Goal: Information Seeking & Learning: Compare options

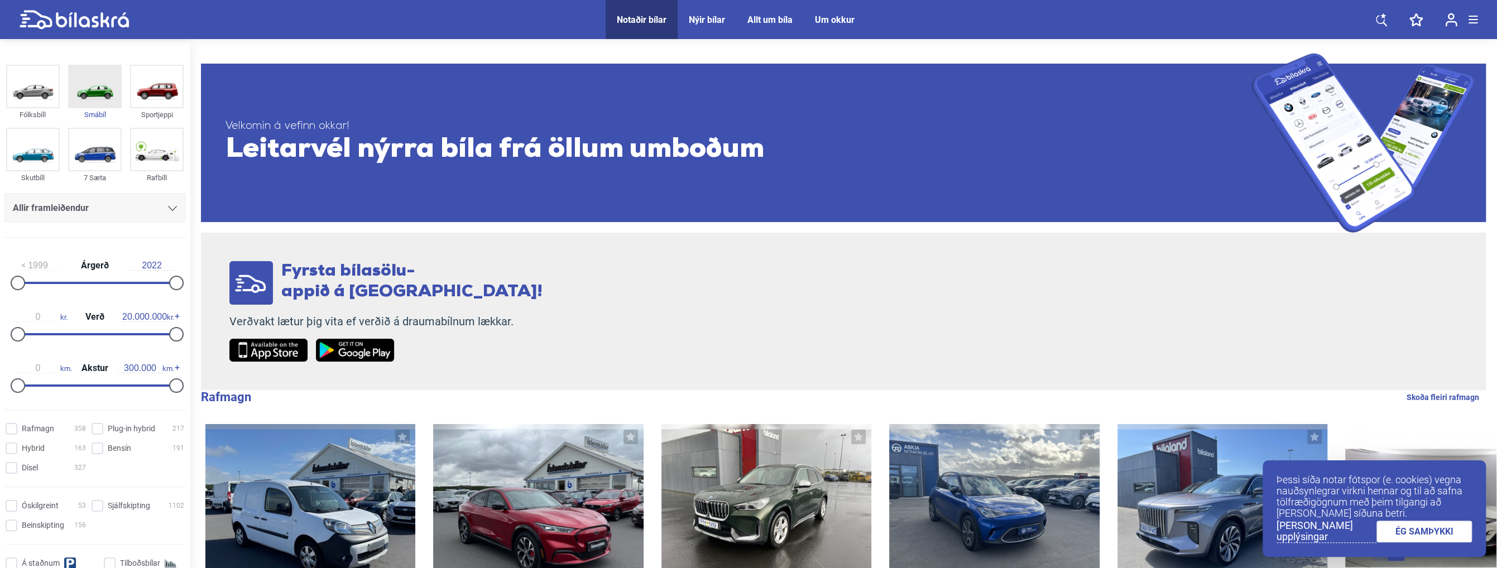
click at [87, 89] on img at bounding box center [94, 86] width 51 height 41
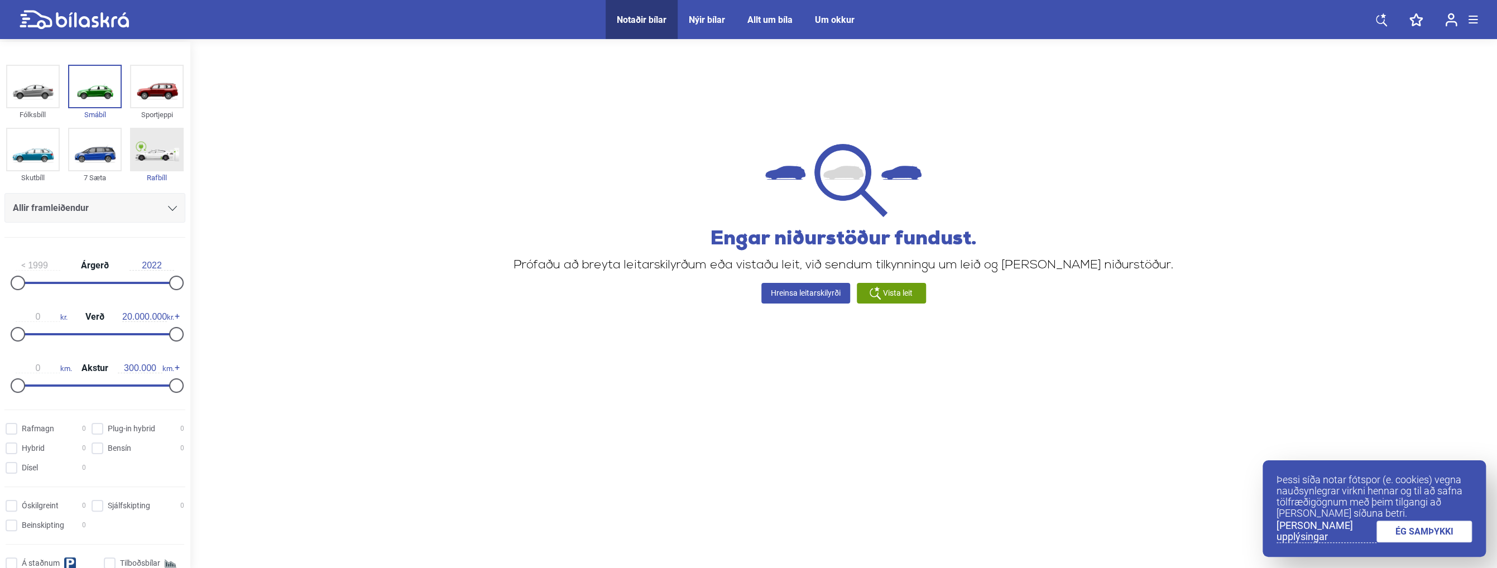
click at [136, 148] on img at bounding box center [156, 149] width 51 height 41
click at [152, 143] on img at bounding box center [156, 149] width 51 height 41
checkbox input "false"
click at [89, 74] on img at bounding box center [94, 86] width 51 height 41
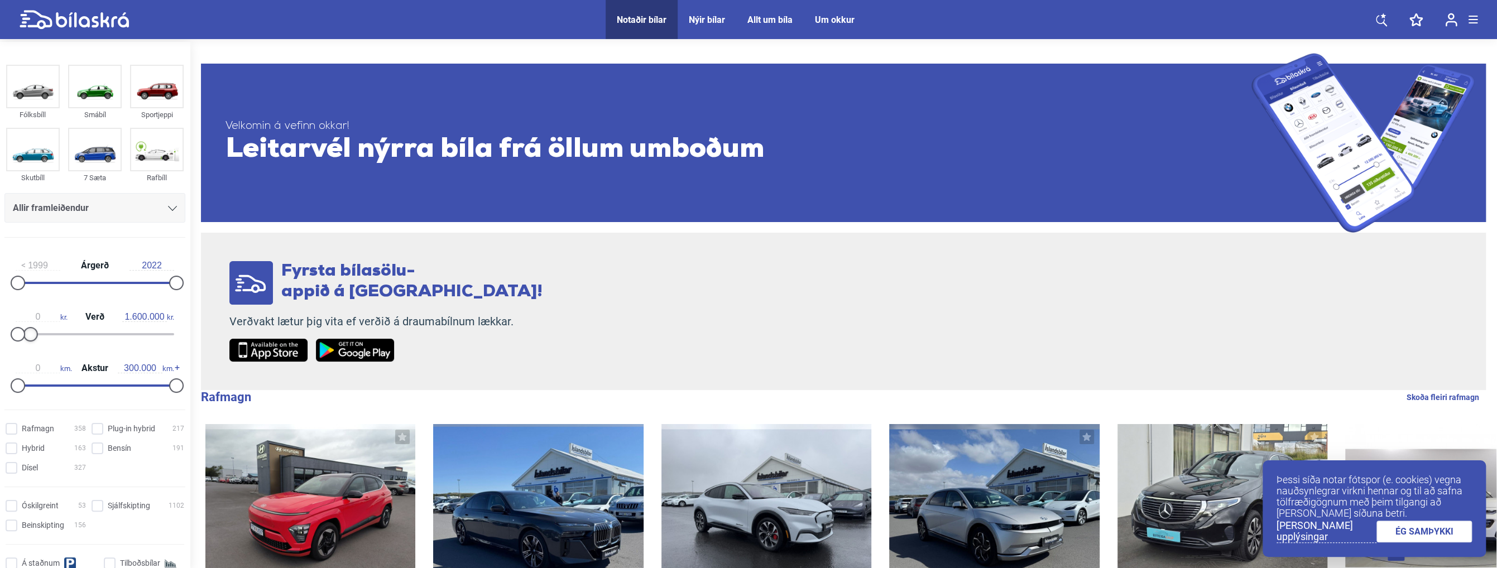
type input "1.500.000"
drag, startPoint x: 172, startPoint y: 329, endPoint x: 29, endPoint y: 340, distance: 143.8
click at [29, 340] on div at bounding box center [29, 334] width 15 height 15
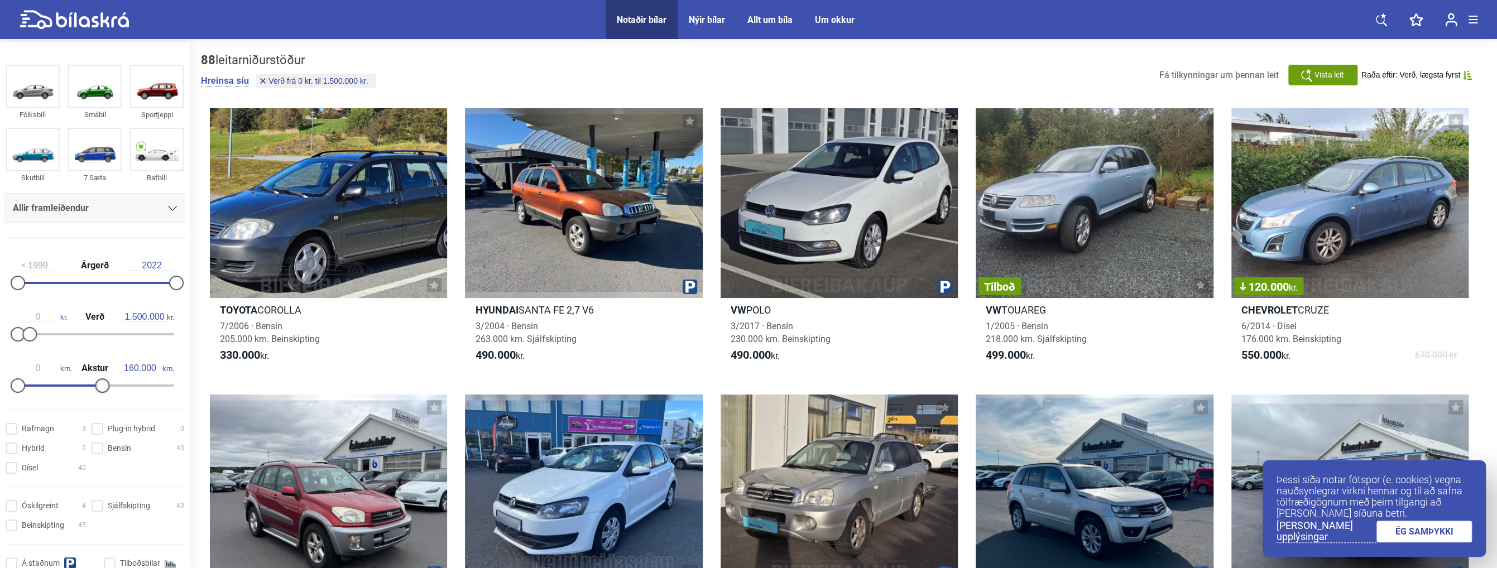
type input "150.000"
drag, startPoint x: 176, startPoint y: 383, endPoint x: 99, endPoint y: 379, distance: 77.1
click at [99, 379] on div at bounding box center [97, 385] width 15 height 15
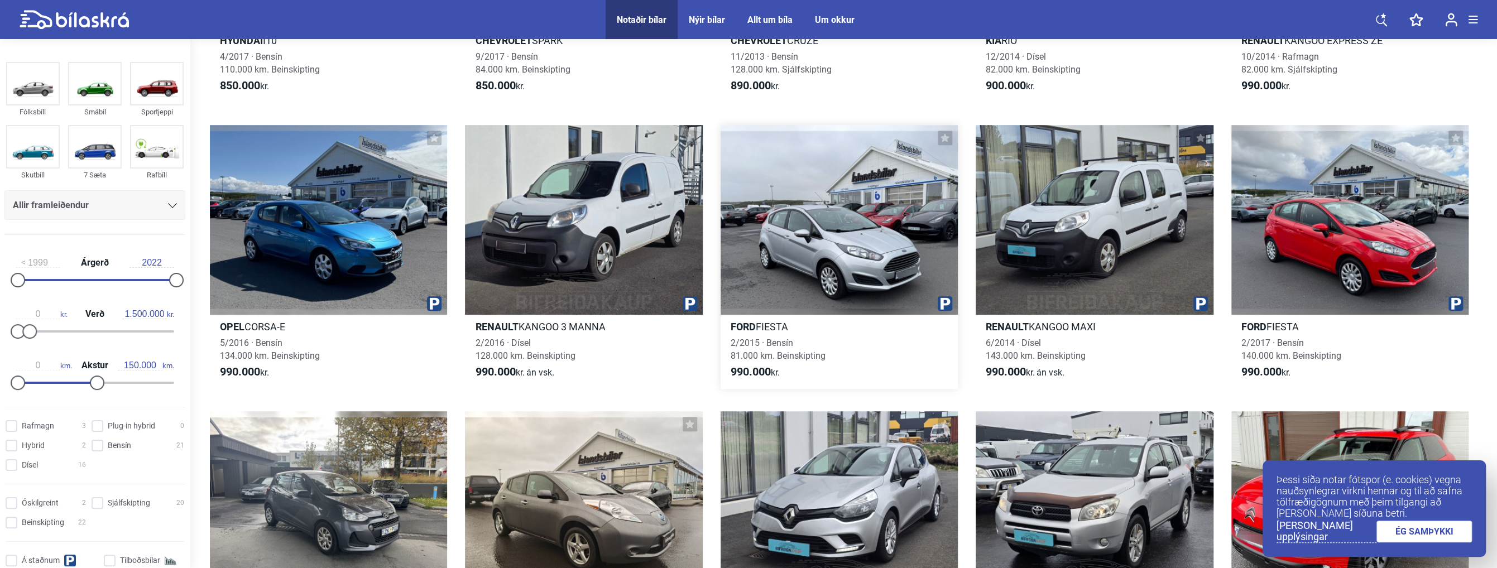
scroll to position [558, 0]
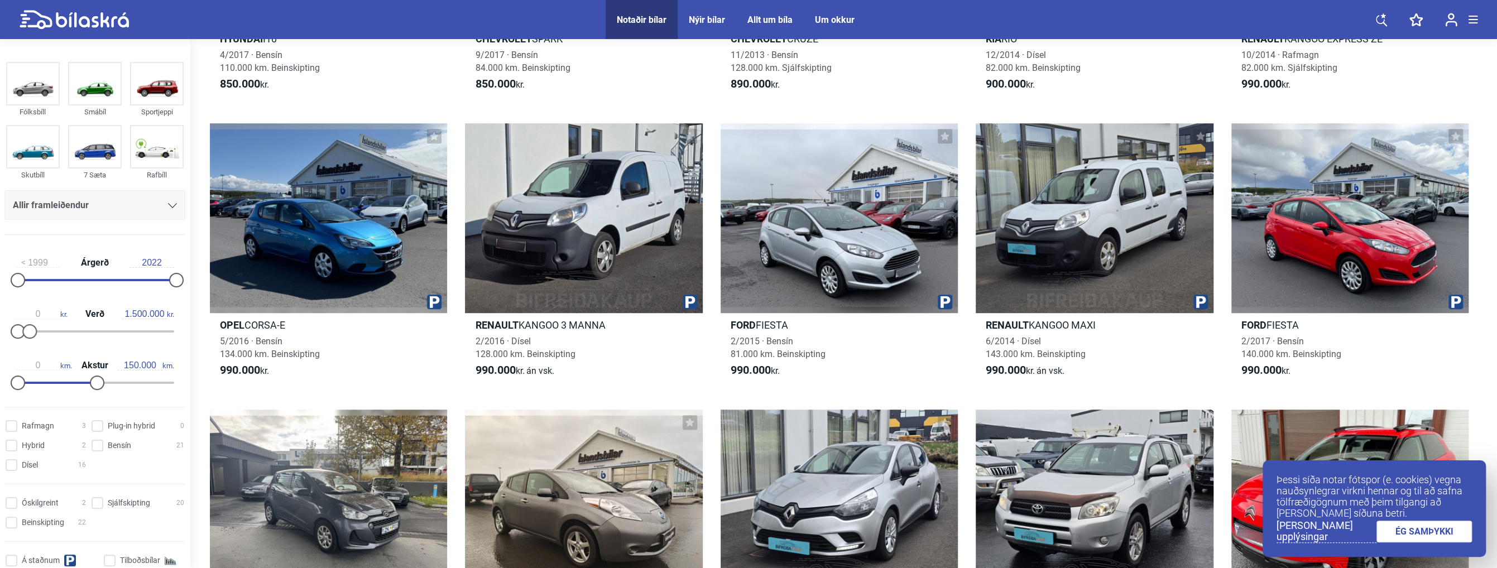
click at [1435, 533] on link "ÉG SAMÞYKKI" at bounding box center [1424, 532] width 96 height 22
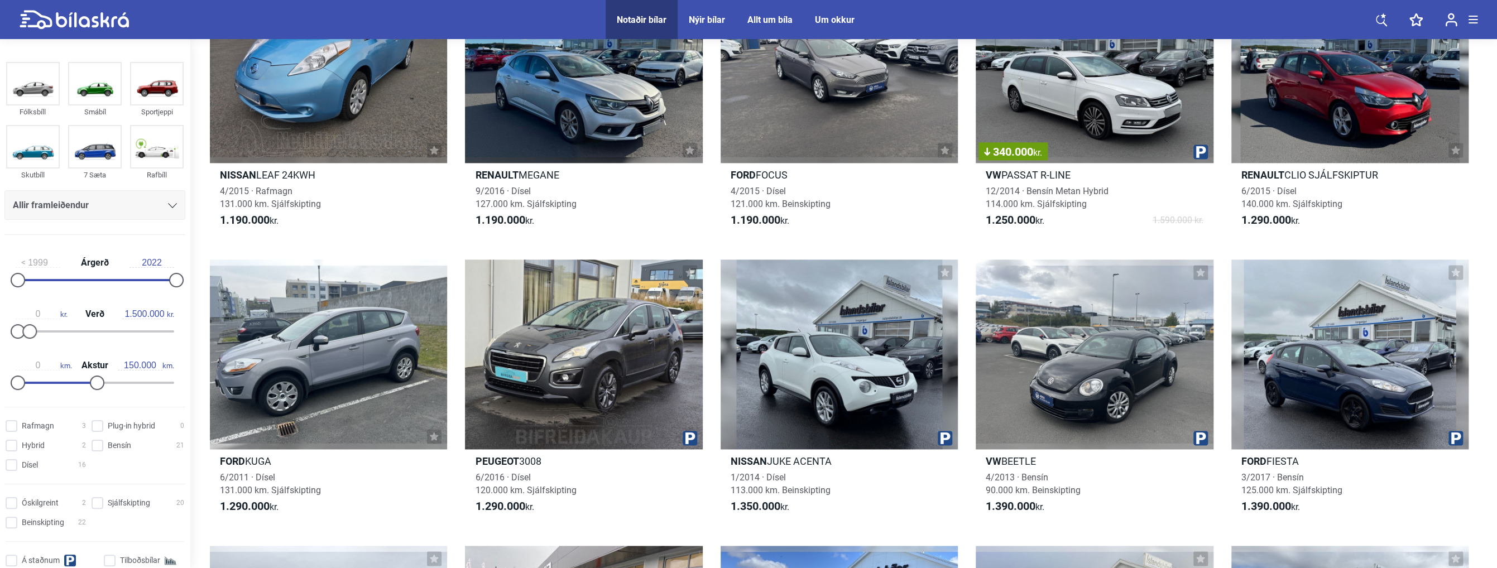
scroll to position [1284, 0]
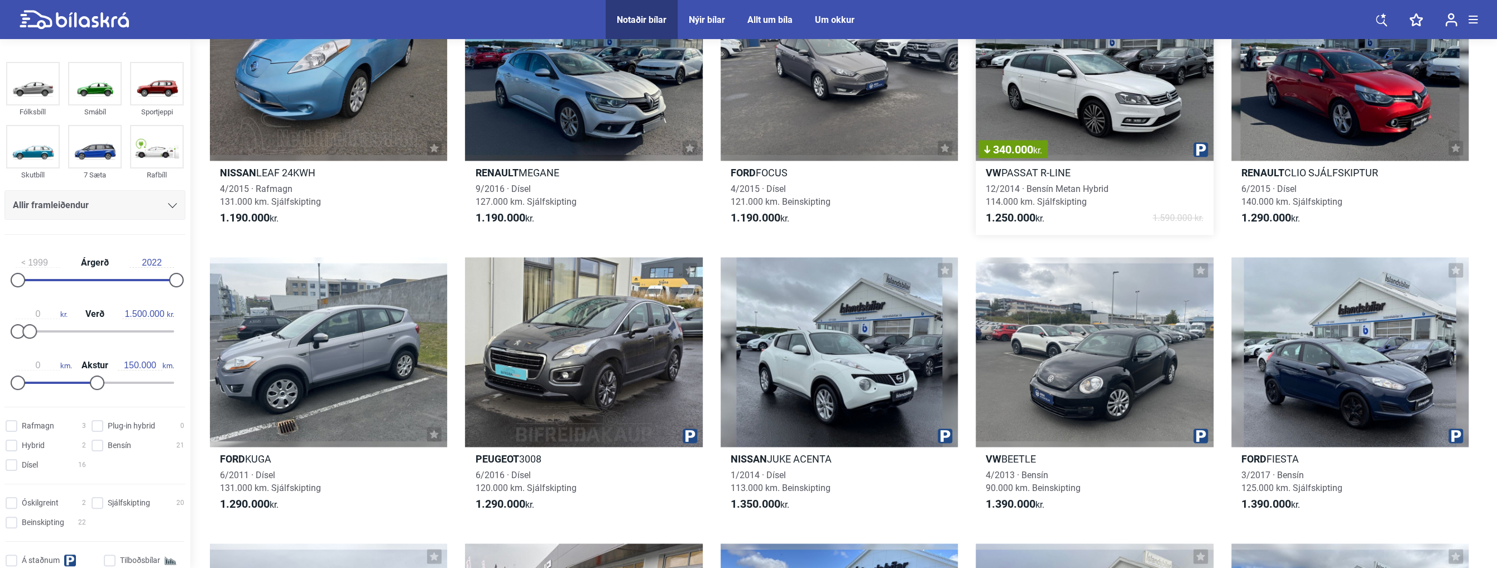
drag, startPoint x: 874, startPoint y: 300, endPoint x: 1101, endPoint y: 234, distance: 235.8
click at [1101, 234] on link "340.000 kr. VW PASSAT R-LINE 12/2014 · Bensín Metan Hybrid 114.000 km. Sjálfski…" at bounding box center [1094, 102] width 237 height 264
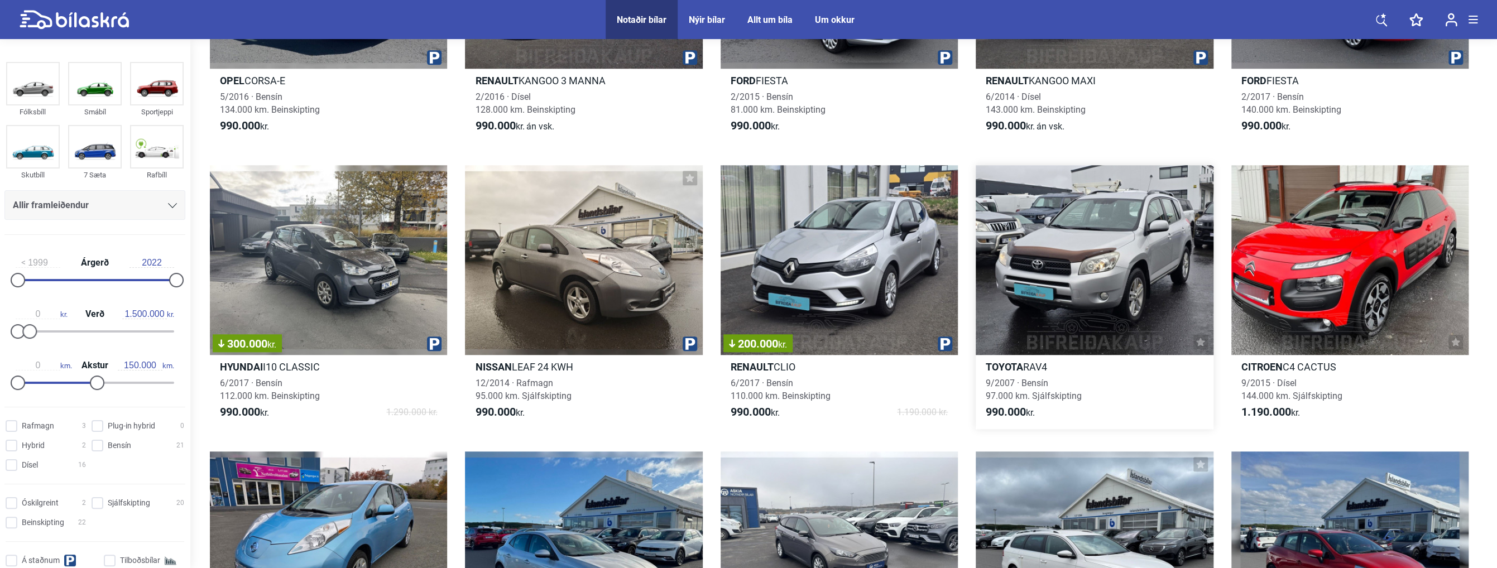
scroll to position [558, 0]
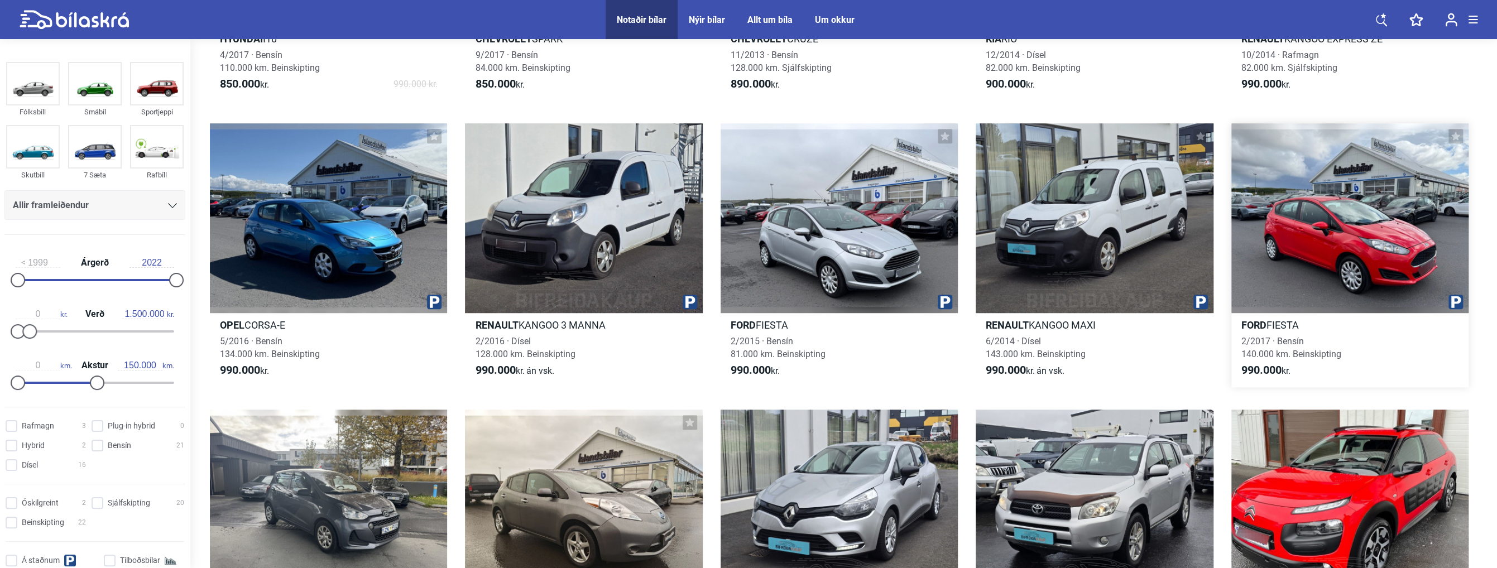
click at [1327, 247] on div at bounding box center [1349, 218] width 237 height 190
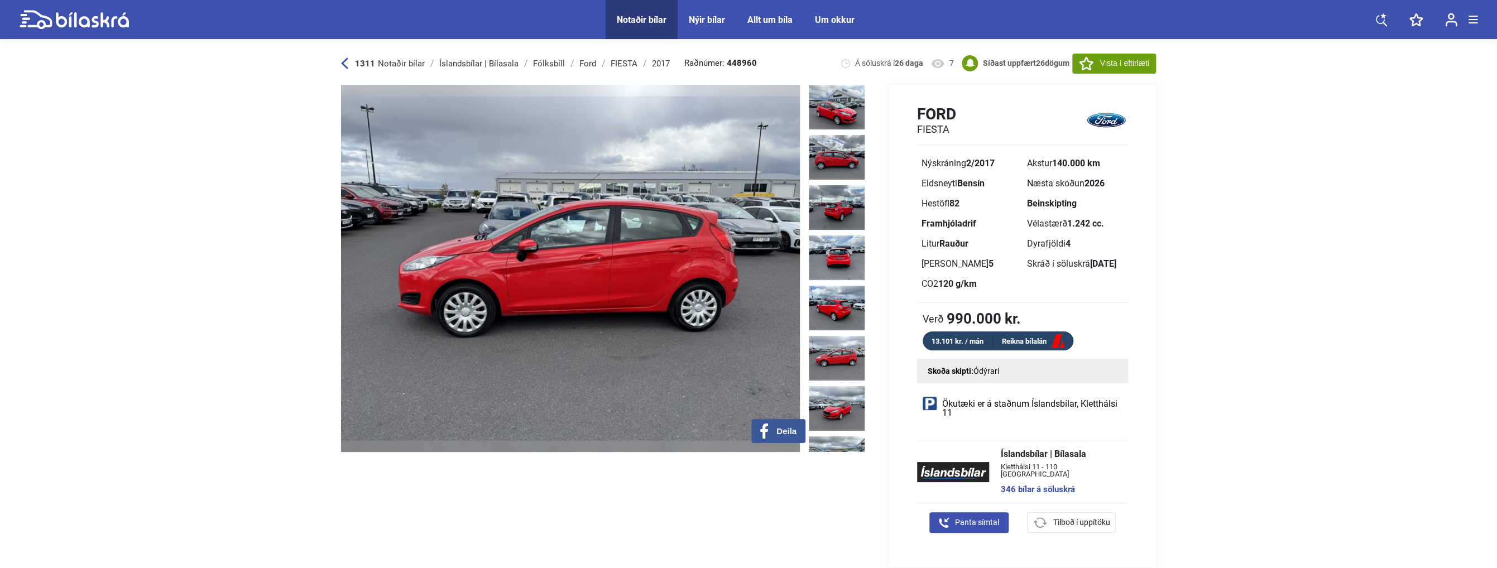
drag, startPoint x: 758, startPoint y: 279, endPoint x: 593, endPoint y: 275, distance: 165.8
click at [594, 275] on img at bounding box center [570, 268] width 459 height 367
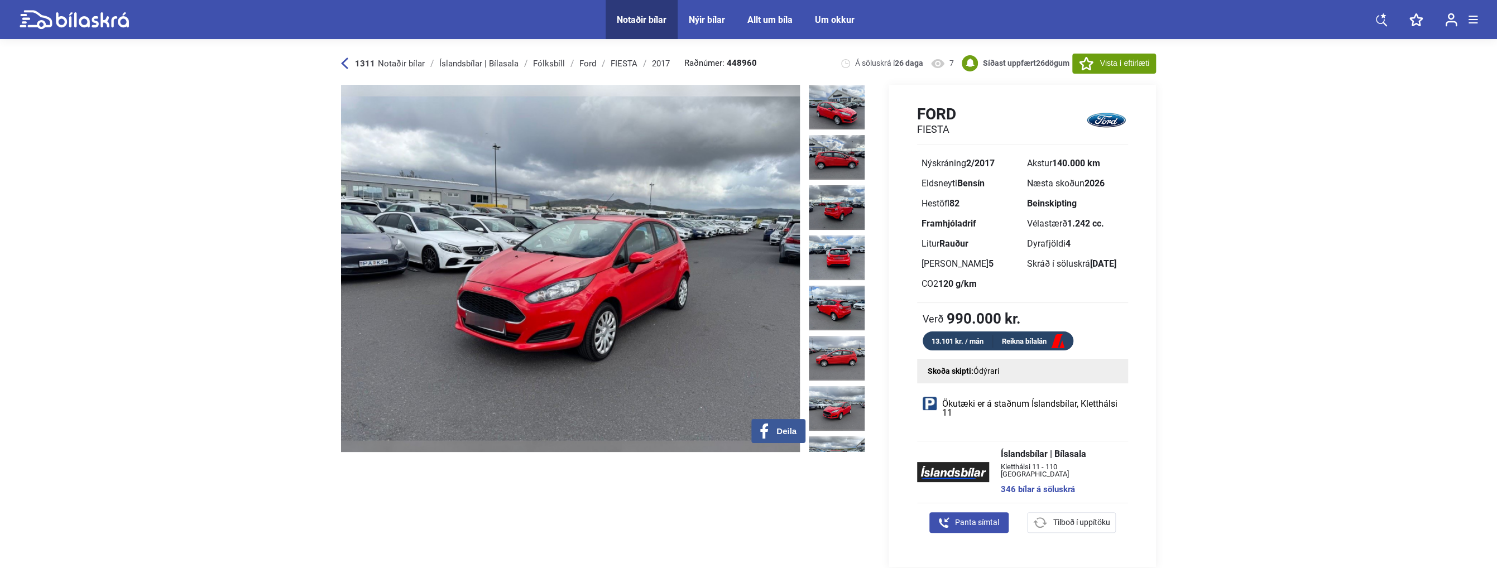
drag, startPoint x: 687, startPoint y: 272, endPoint x: 550, endPoint y: 277, distance: 137.4
click at [550, 277] on img at bounding box center [570, 268] width 459 height 367
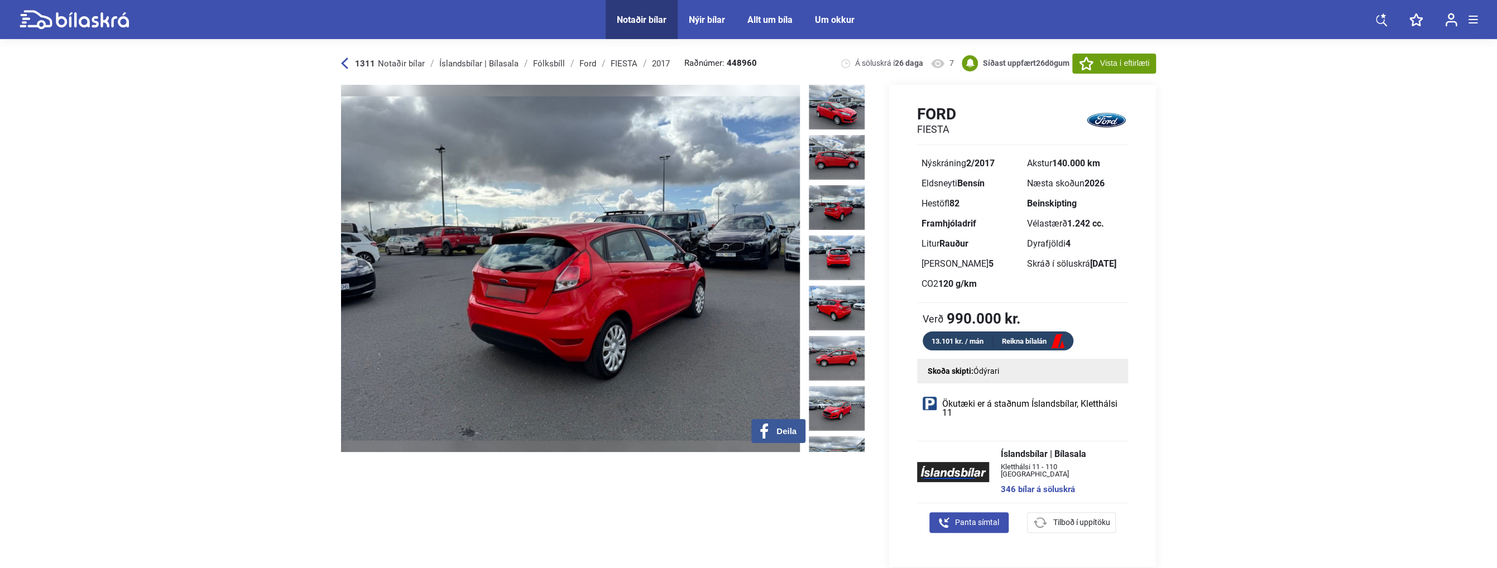
click at [842, 194] on img at bounding box center [837, 207] width 56 height 45
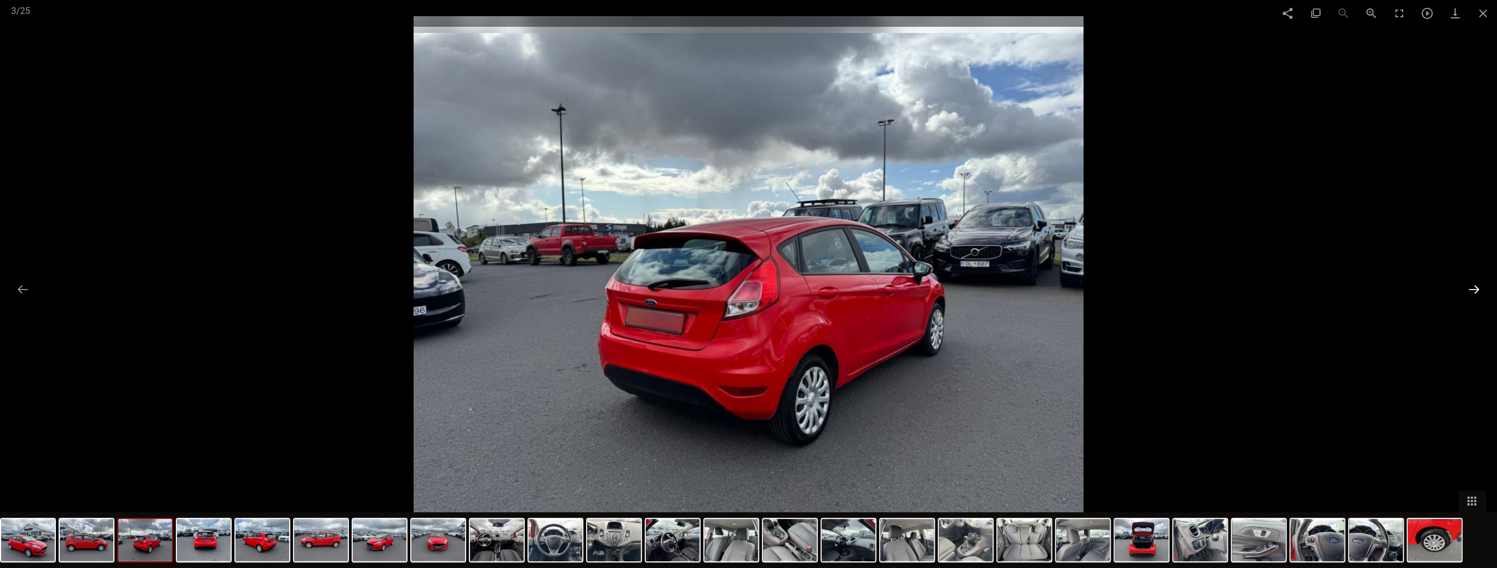
click at [1474, 284] on button at bounding box center [1473, 289] width 23 height 22
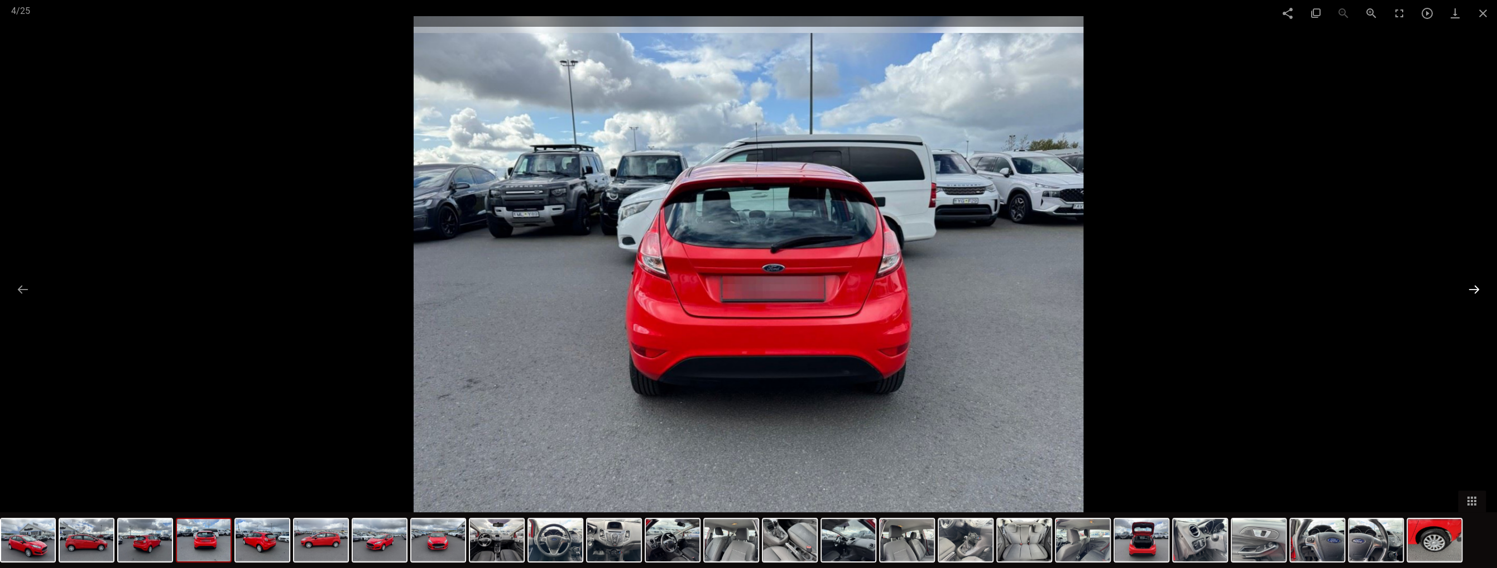
click at [1474, 284] on button at bounding box center [1473, 289] width 23 height 22
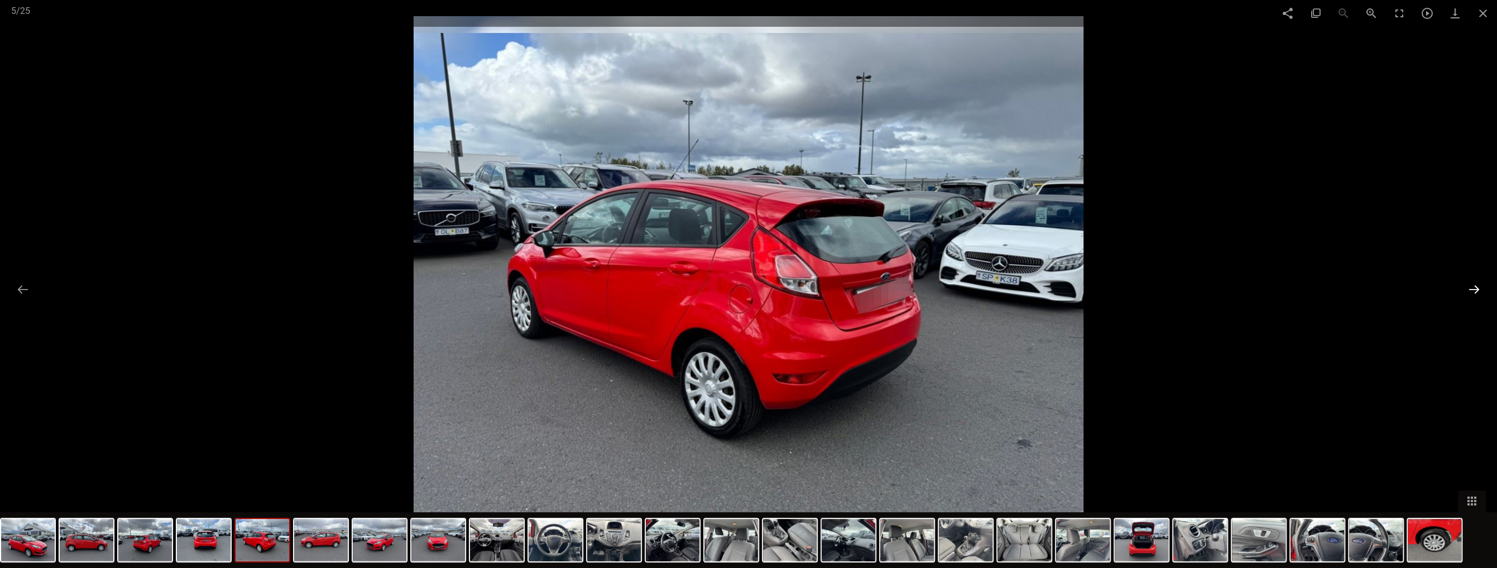
click at [1474, 284] on button at bounding box center [1473, 289] width 23 height 22
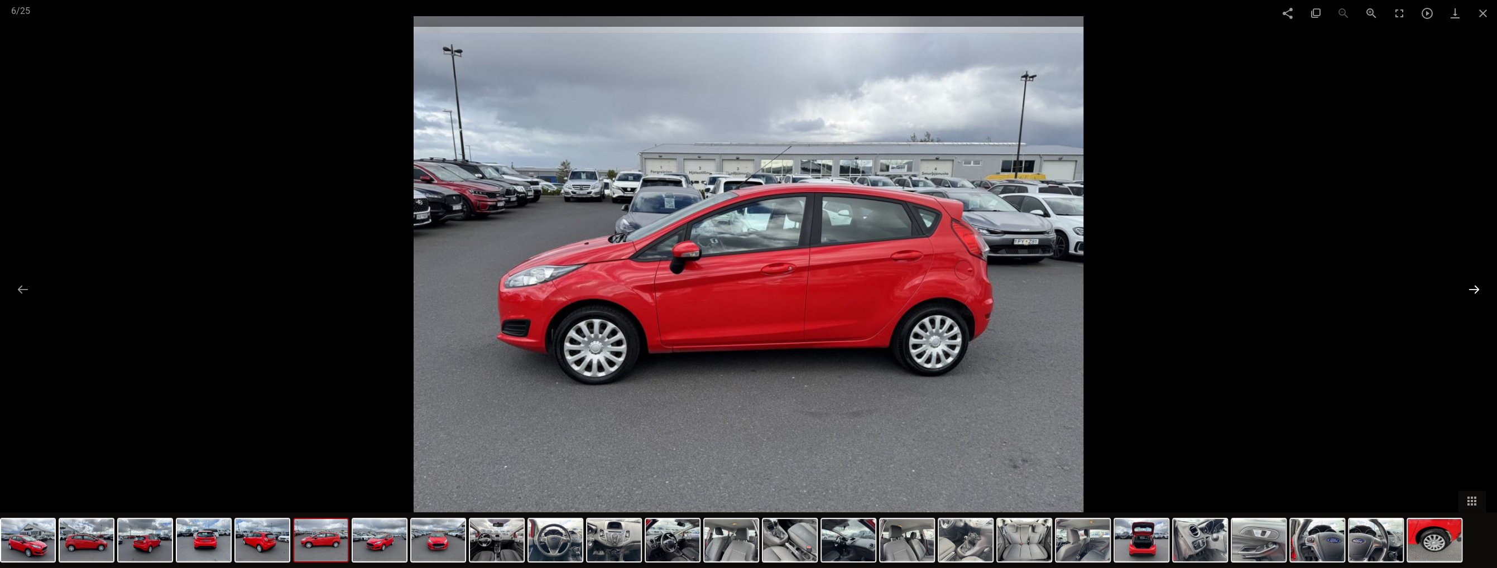
click at [1474, 284] on button at bounding box center [1473, 289] width 23 height 22
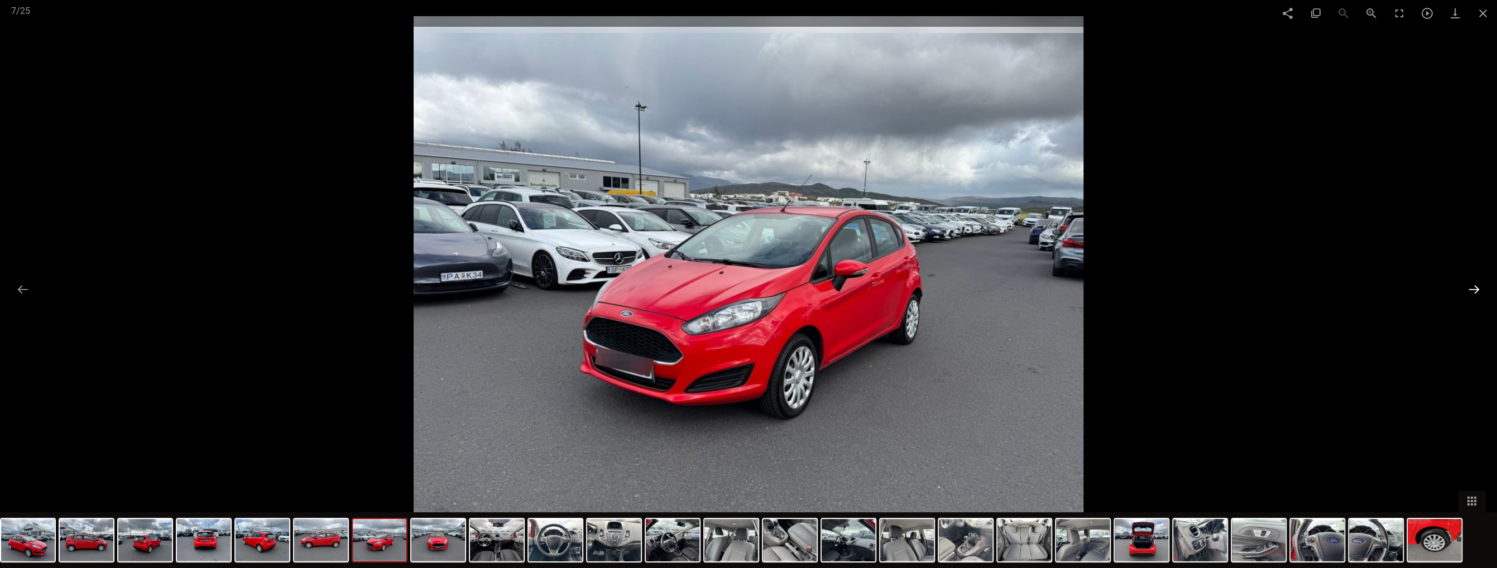
click at [1474, 284] on button at bounding box center [1473, 289] width 23 height 22
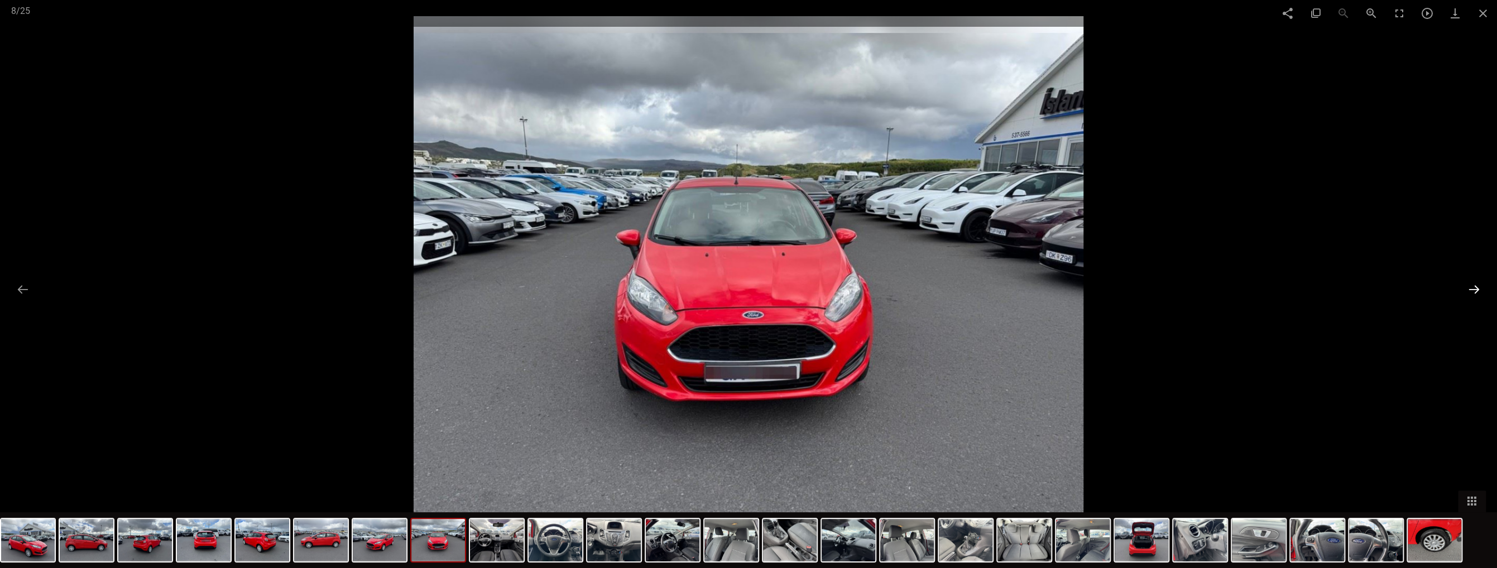
click at [1474, 284] on button at bounding box center [1473, 289] width 23 height 22
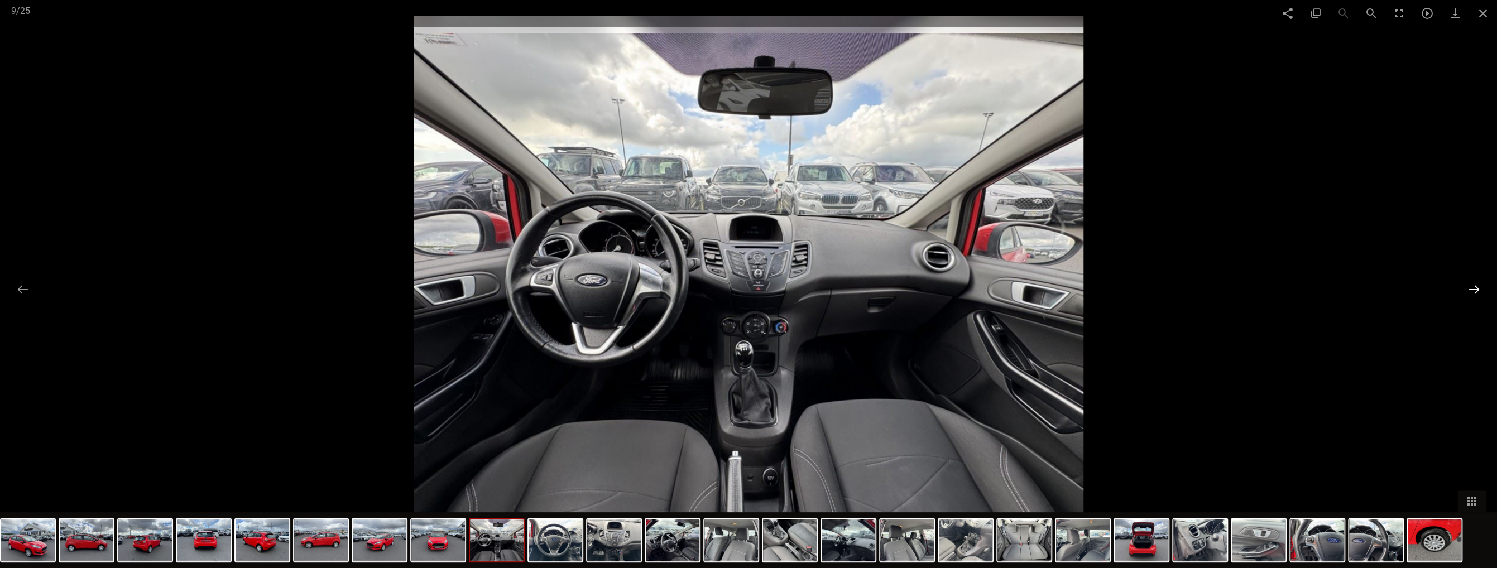
click at [1474, 284] on button at bounding box center [1473, 289] width 23 height 22
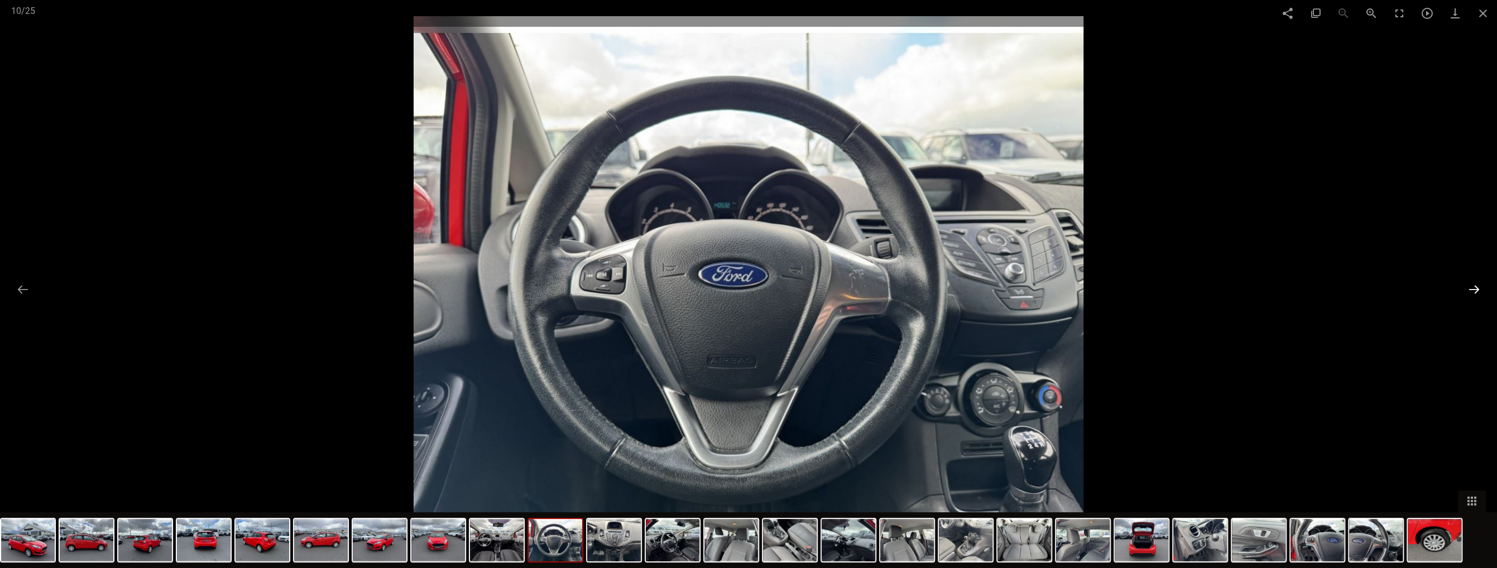
click at [1474, 284] on button at bounding box center [1473, 289] width 23 height 22
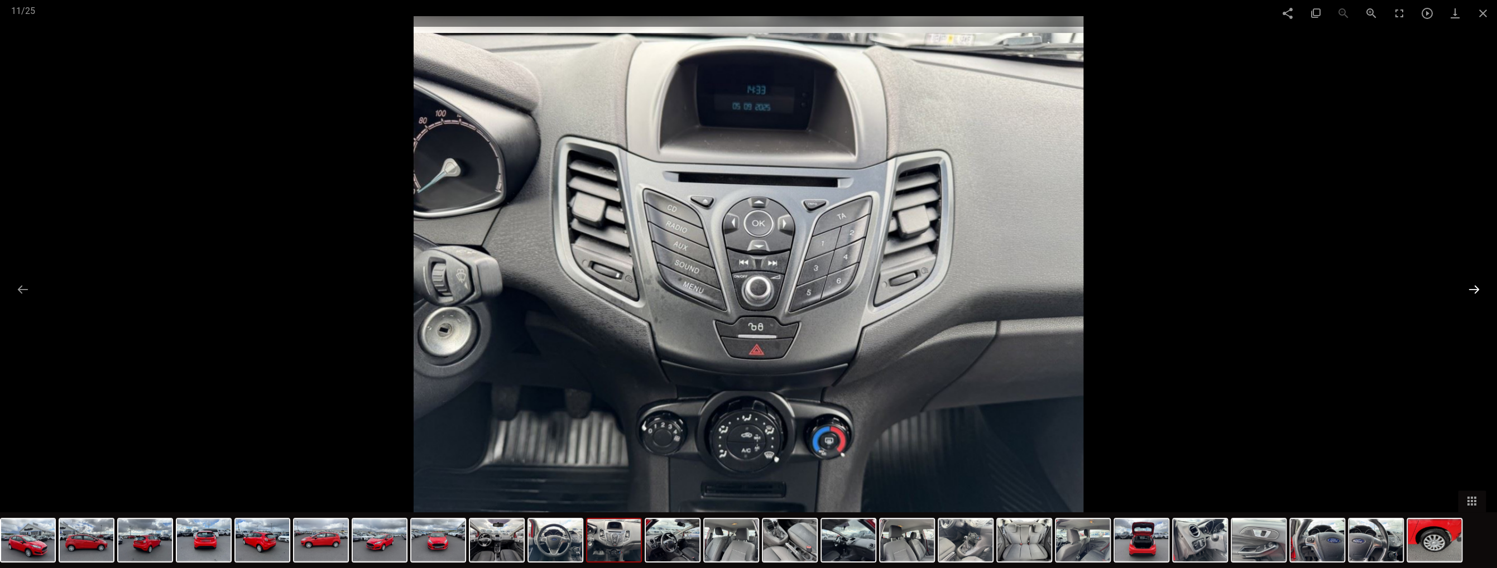
click at [1474, 284] on button at bounding box center [1473, 289] width 23 height 22
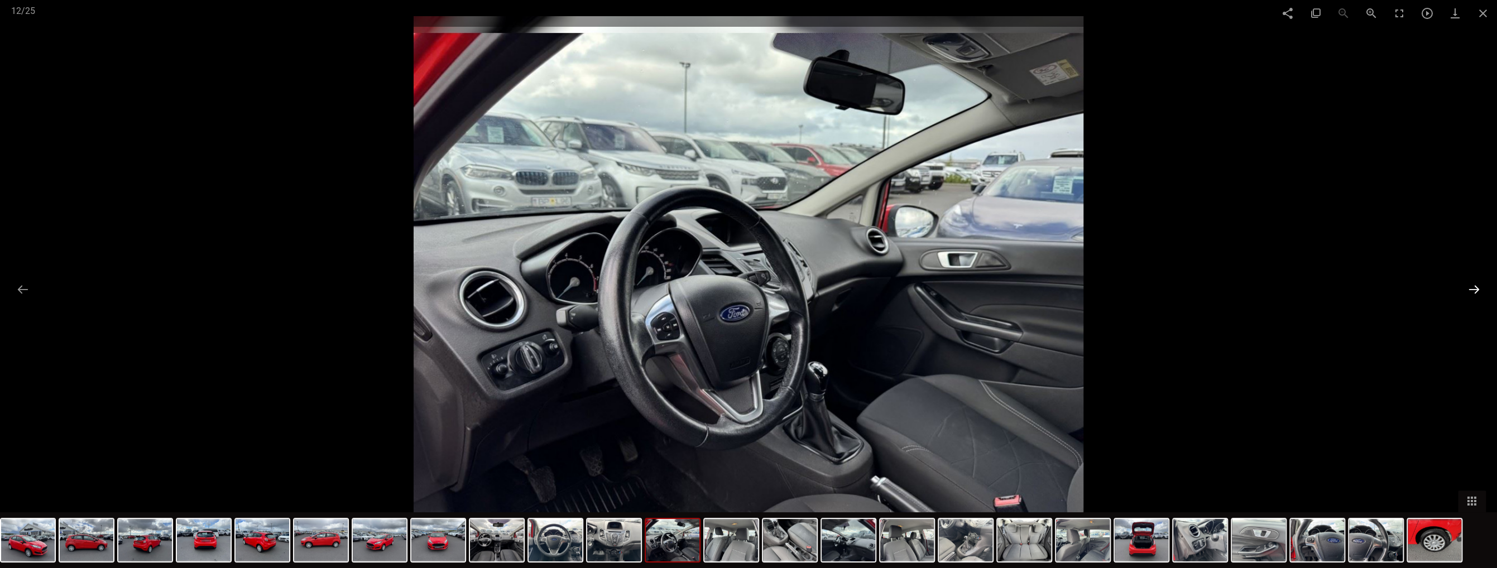
click at [1474, 284] on button at bounding box center [1473, 289] width 23 height 22
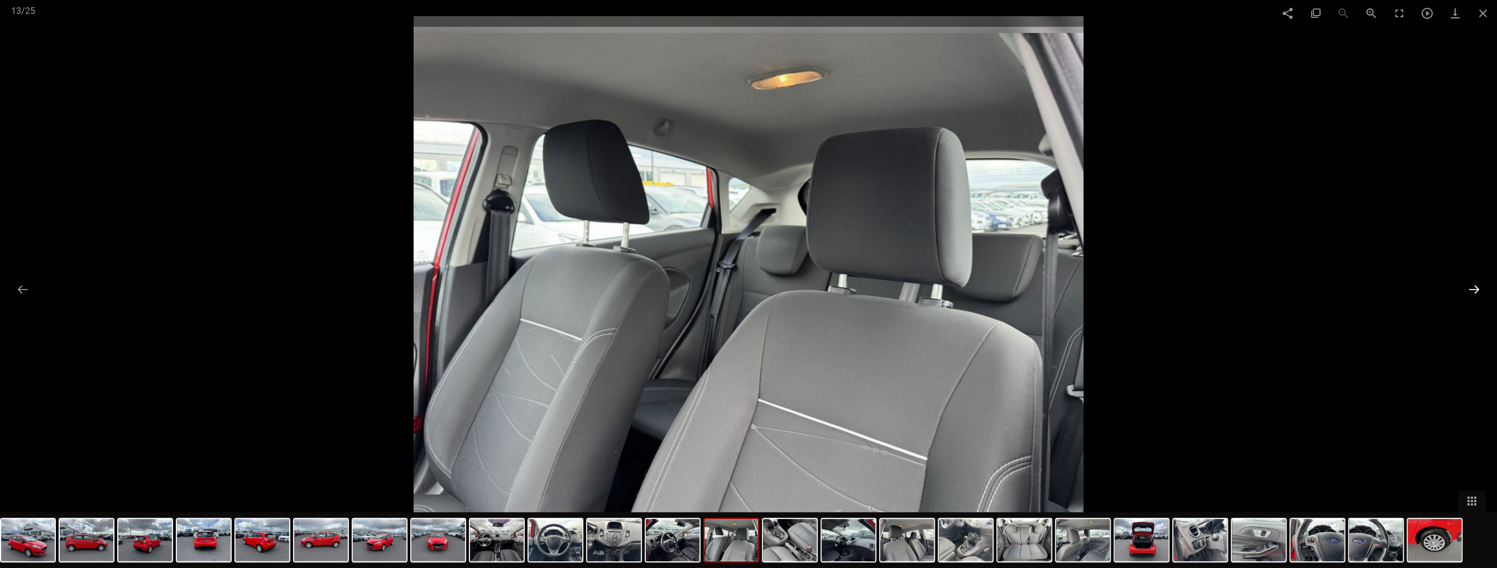
click at [1474, 284] on button at bounding box center [1473, 289] width 23 height 22
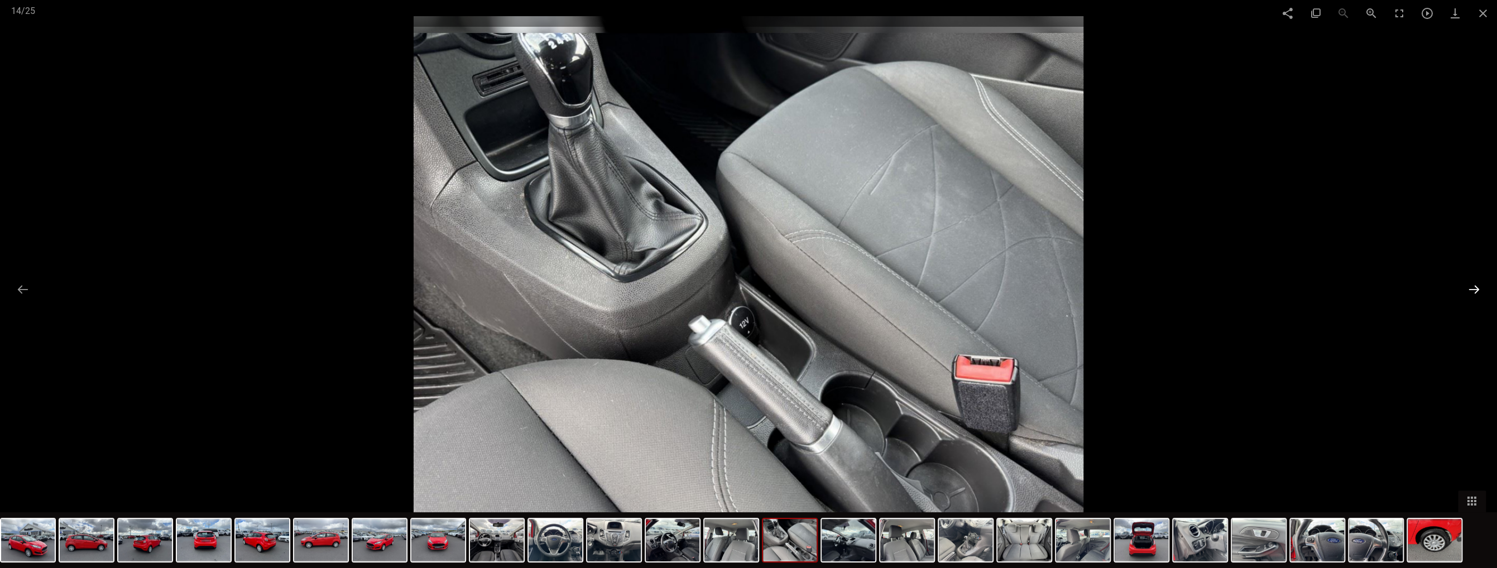
click at [1473, 284] on button at bounding box center [1473, 289] width 23 height 22
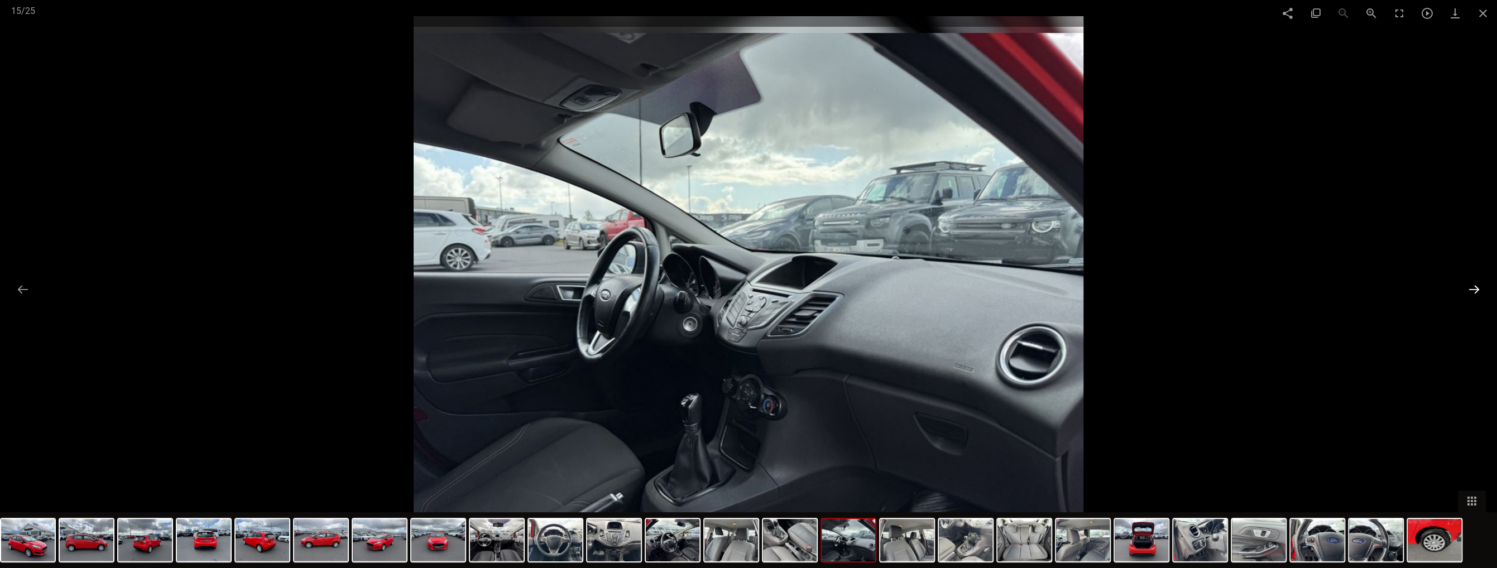
click at [1473, 284] on button at bounding box center [1473, 289] width 23 height 22
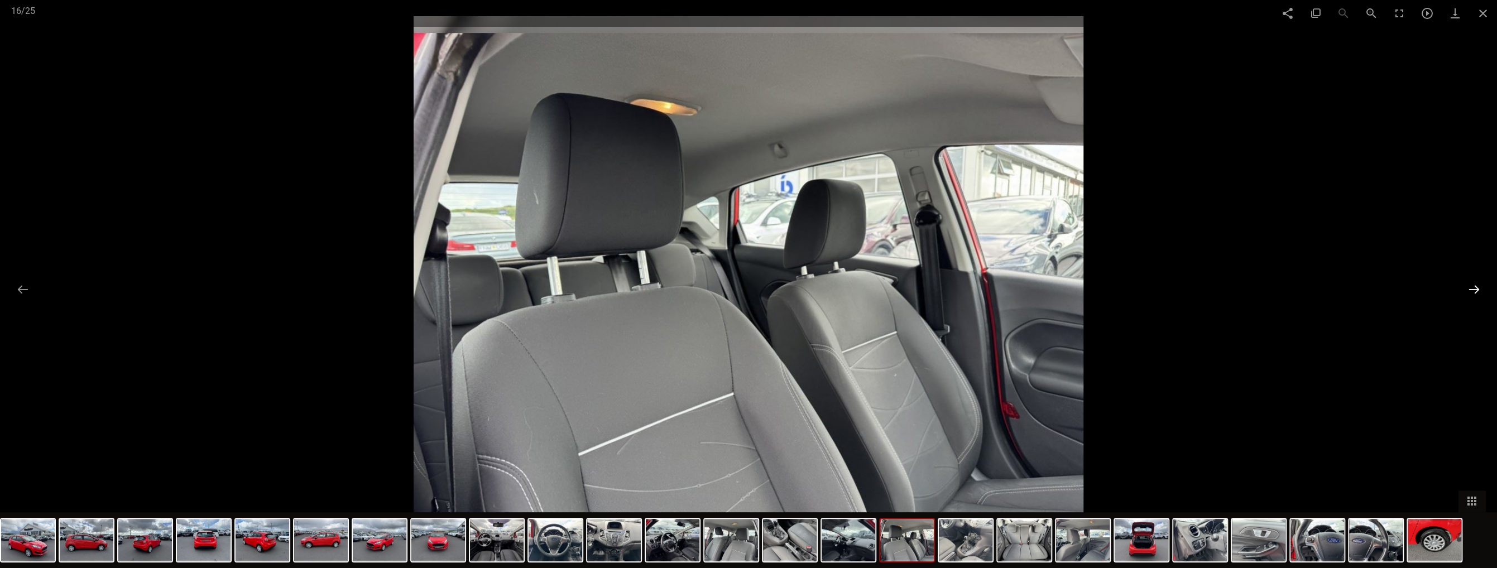
click at [1473, 284] on button at bounding box center [1473, 289] width 23 height 22
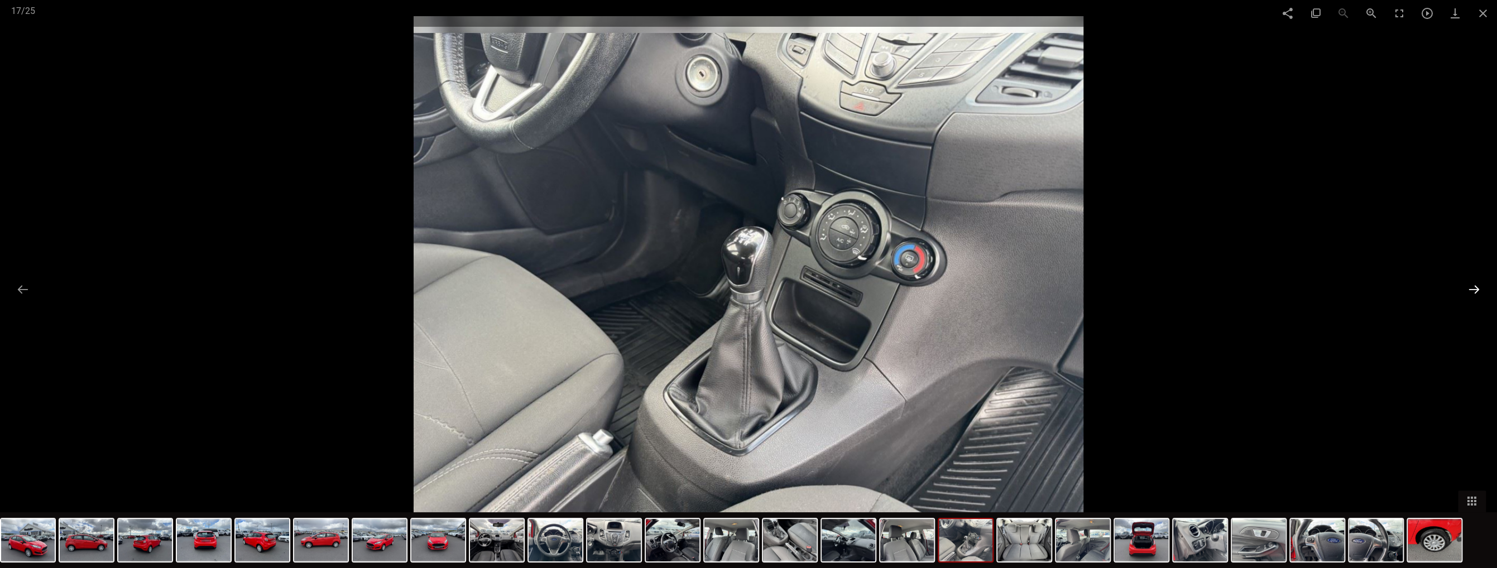
click at [1473, 284] on button at bounding box center [1473, 289] width 23 height 22
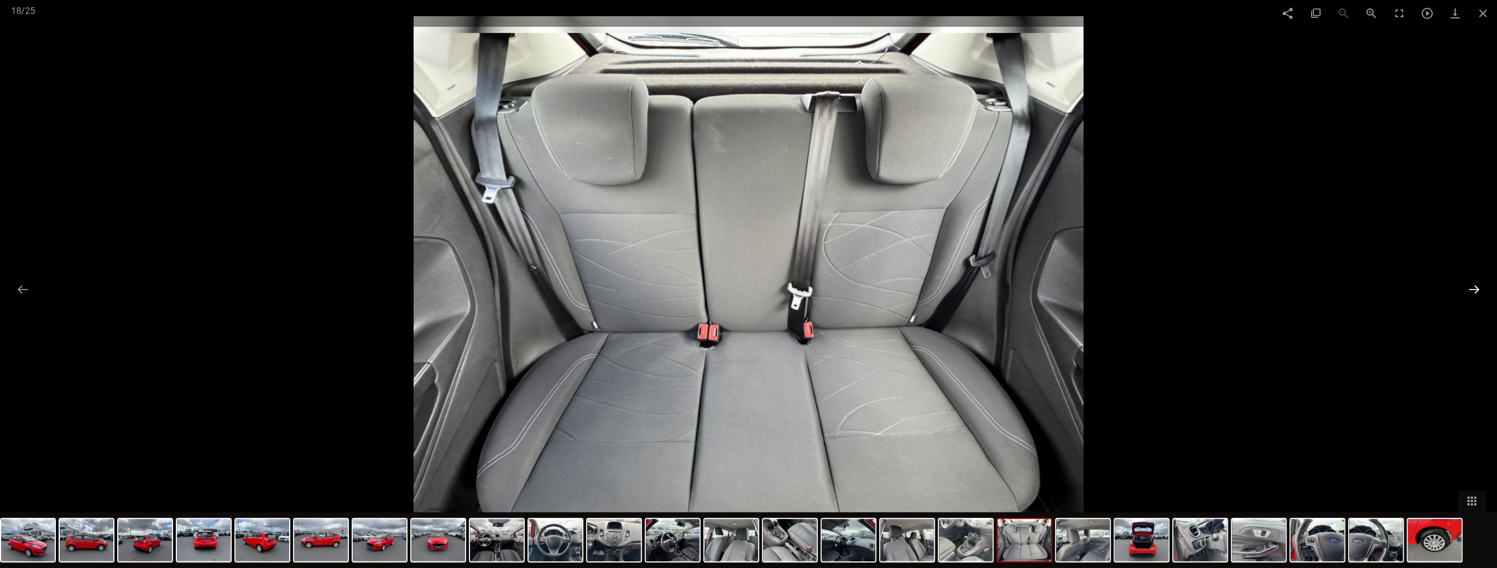
click at [1473, 284] on button at bounding box center [1473, 289] width 23 height 22
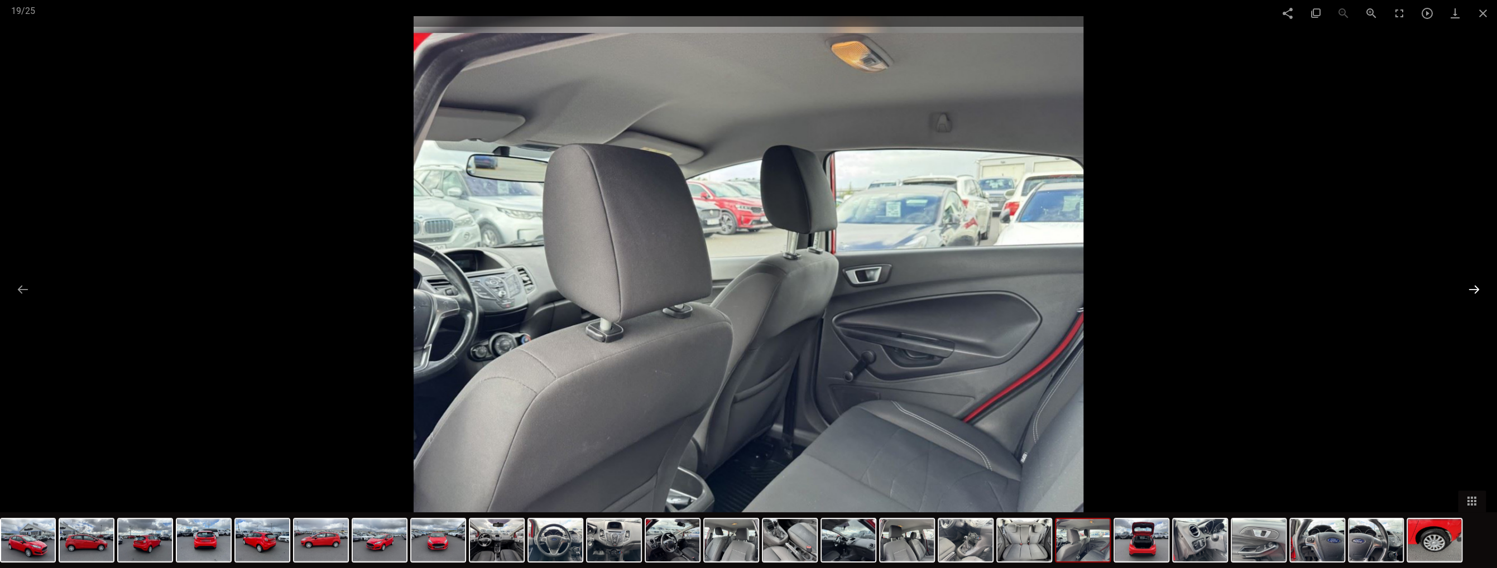
click at [1473, 284] on button at bounding box center [1473, 289] width 23 height 22
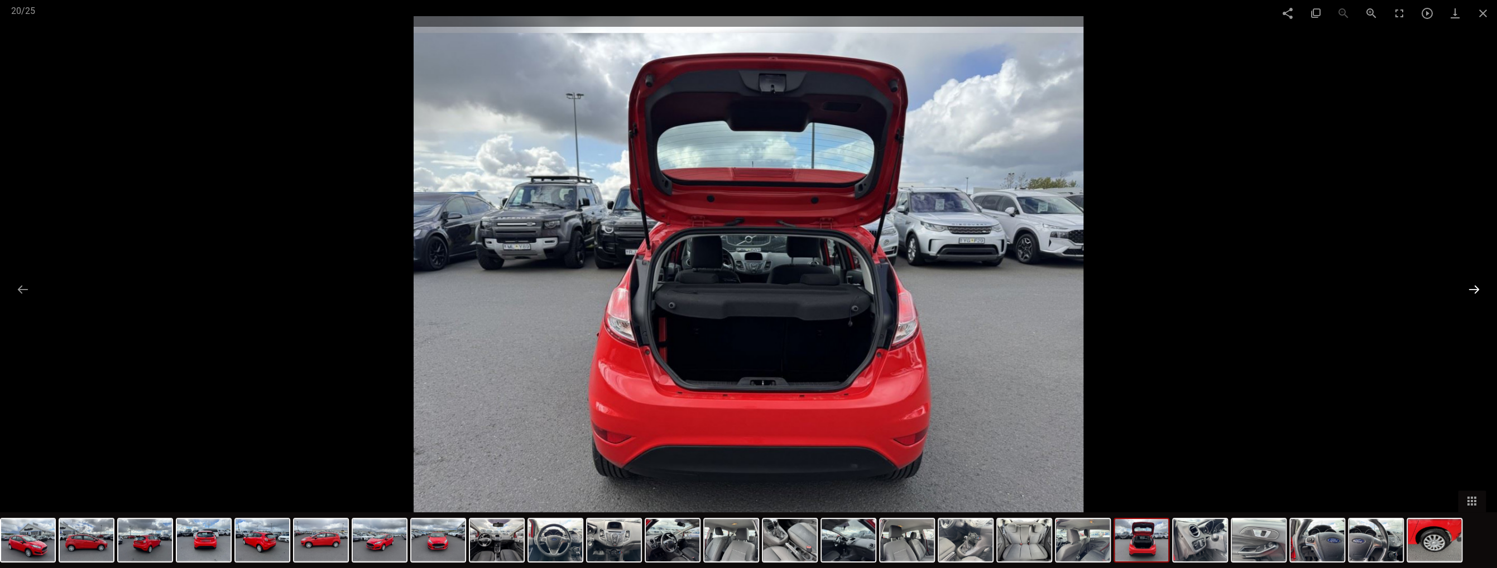
click at [1473, 284] on button at bounding box center [1473, 289] width 23 height 22
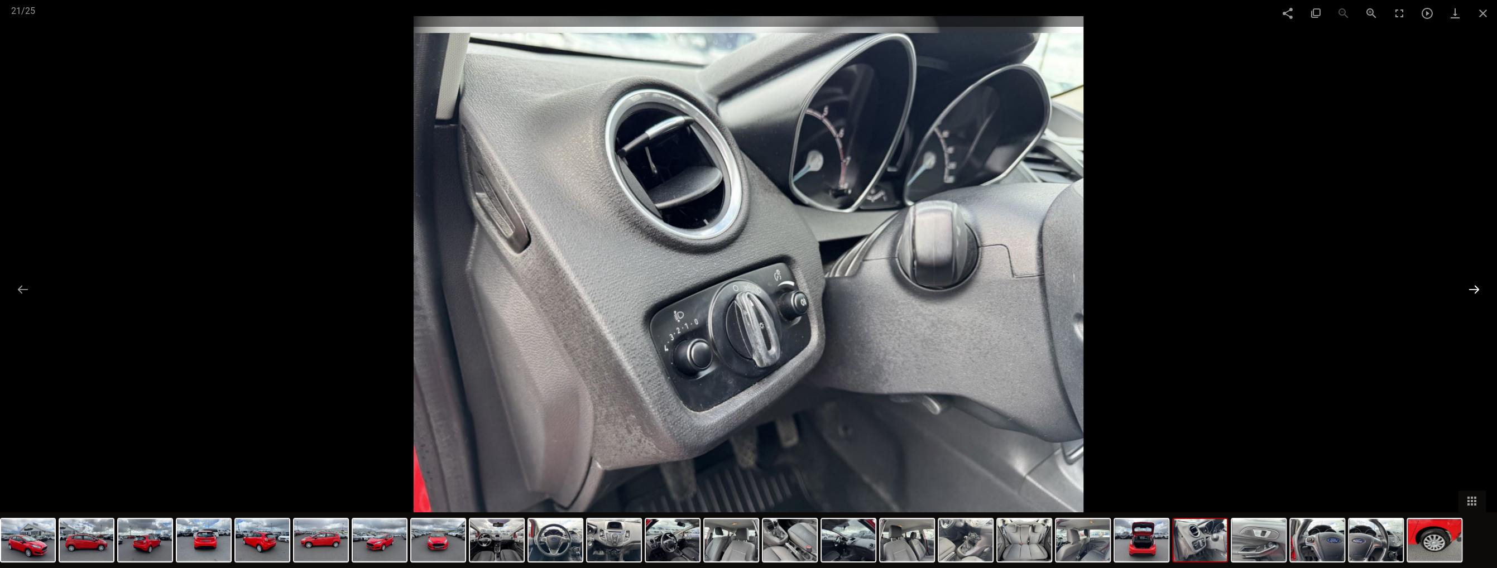
click at [1473, 284] on button at bounding box center [1473, 289] width 23 height 22
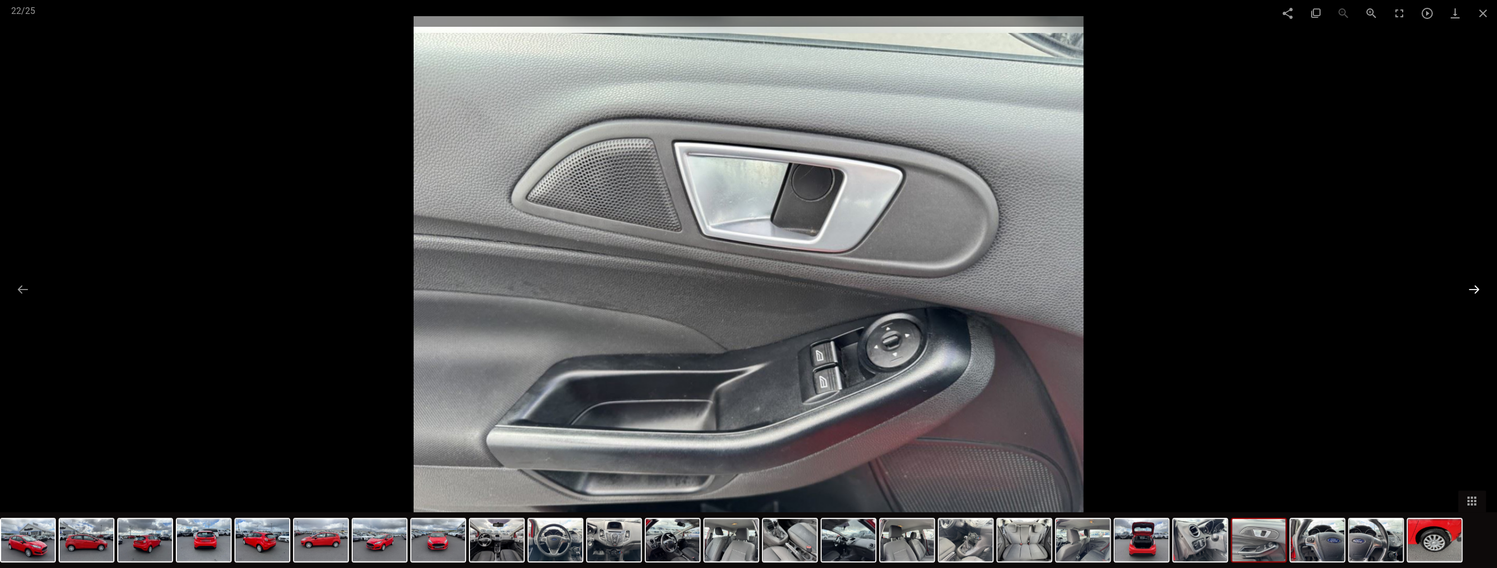
click at [1473, 284] on button at bounding box center [1473, 289] width 23 height 22
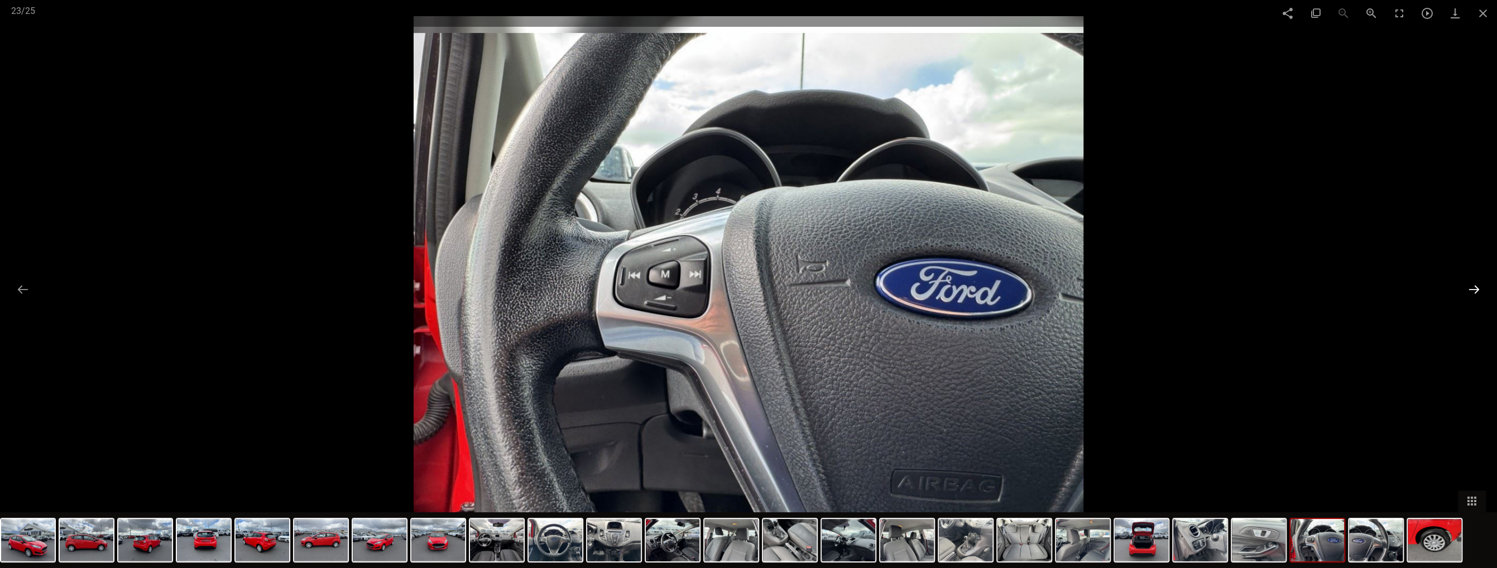
click at [1473, 284] on button at bounding box center [1473, 289] width 23 height 22
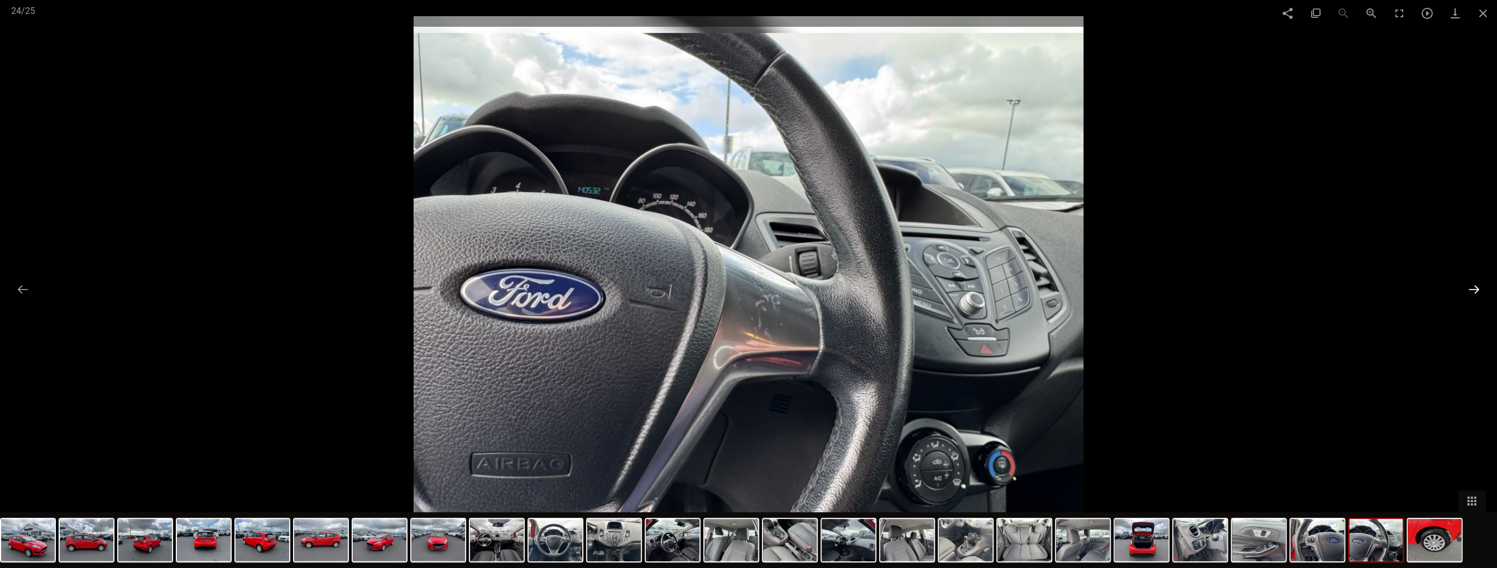
click at [1473, 284] on button at bounding box center [1473, 289] width 23 height 22
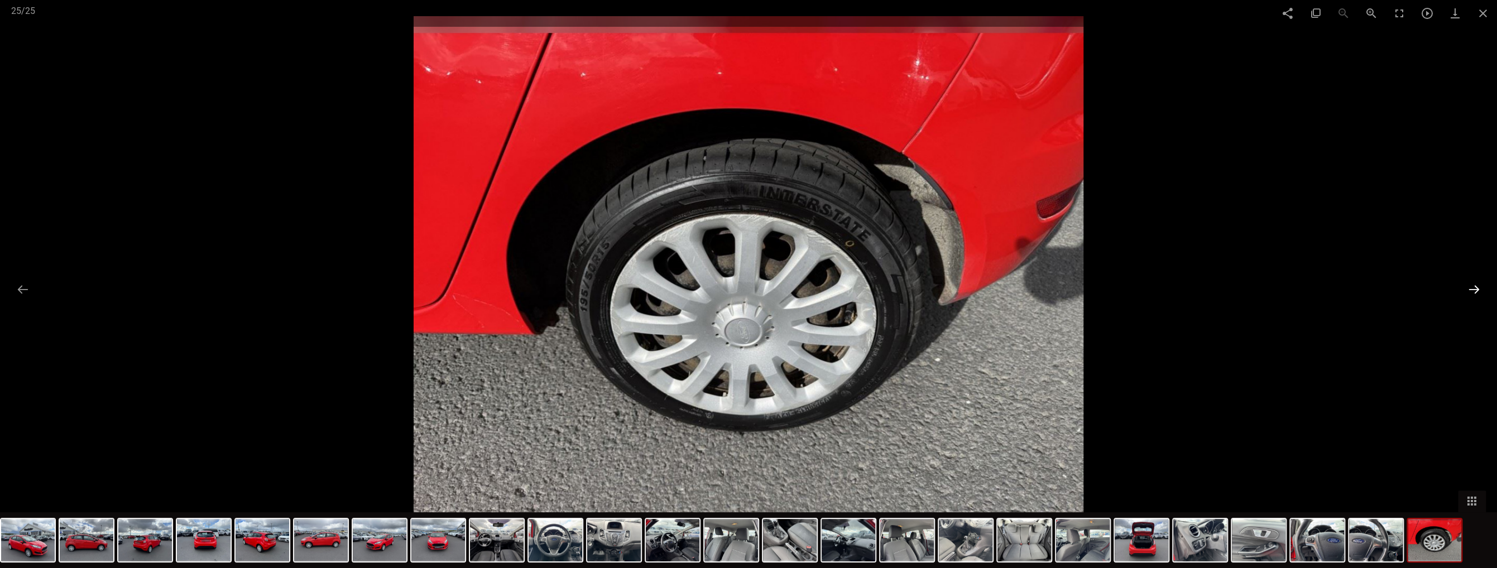
click at [1473, 284] on button at bounding box center [1473, 289] width 23 height 22
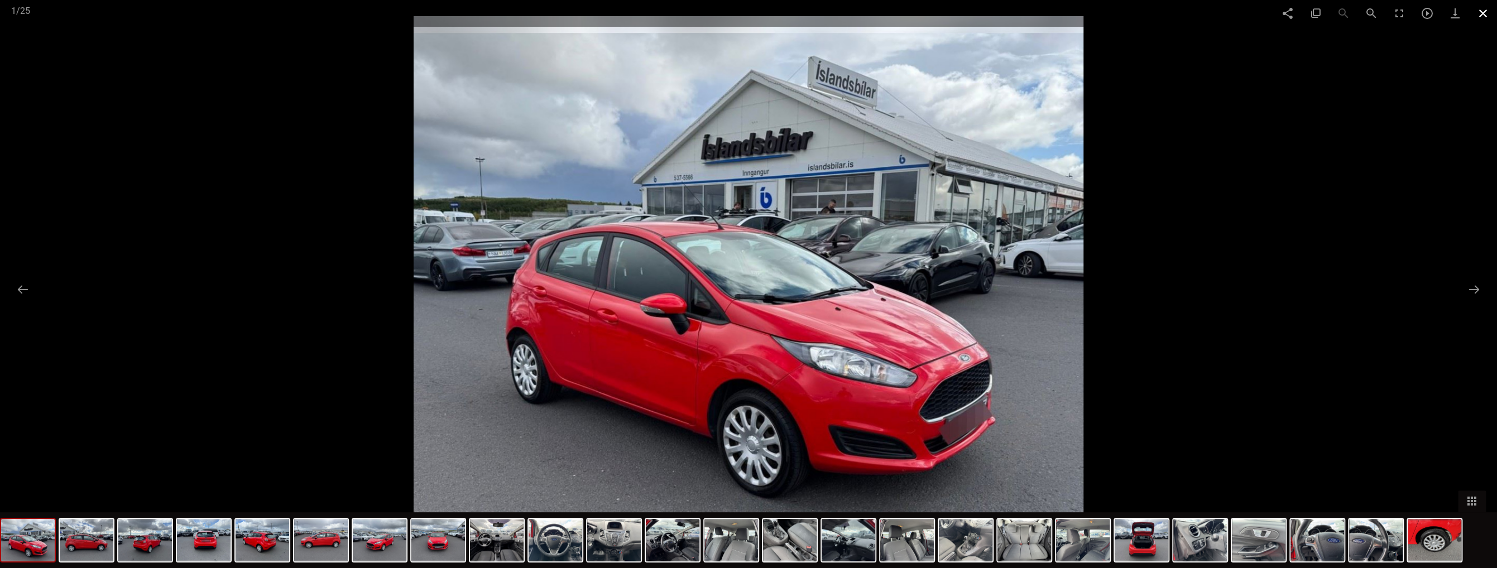
click at [1484, 16] on span at bounding box center [1483, 13] width 28 height 26
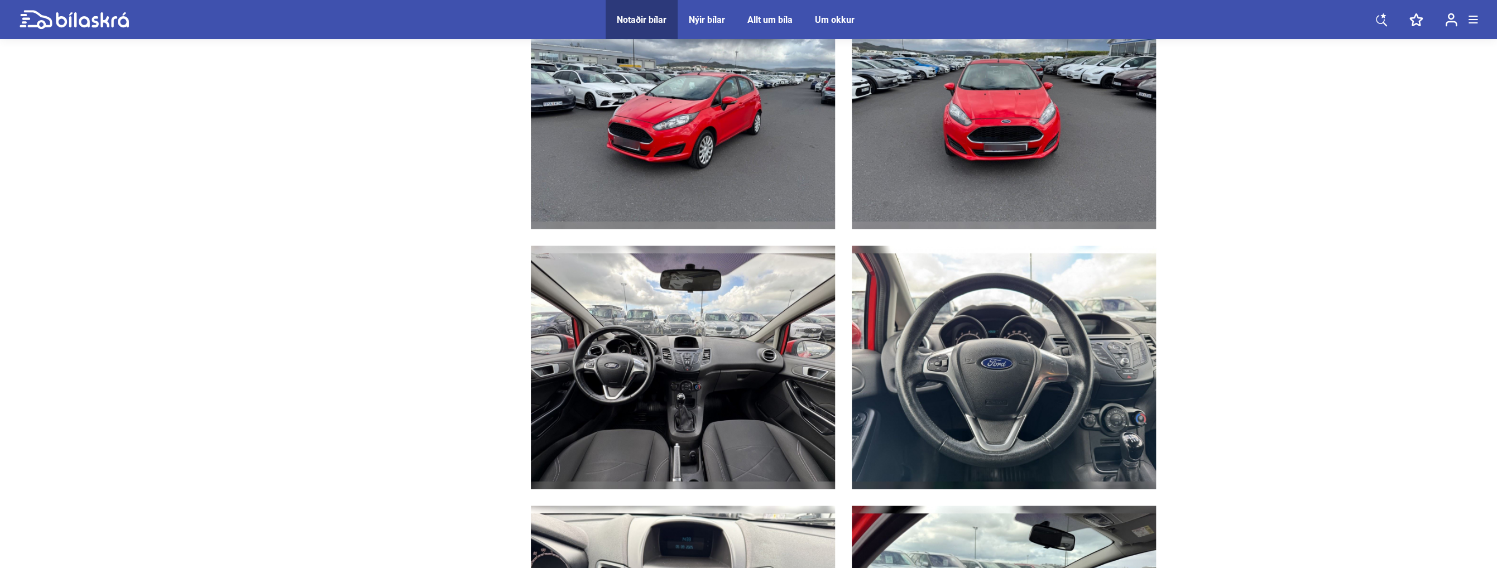
scroll to position [2121, 0]
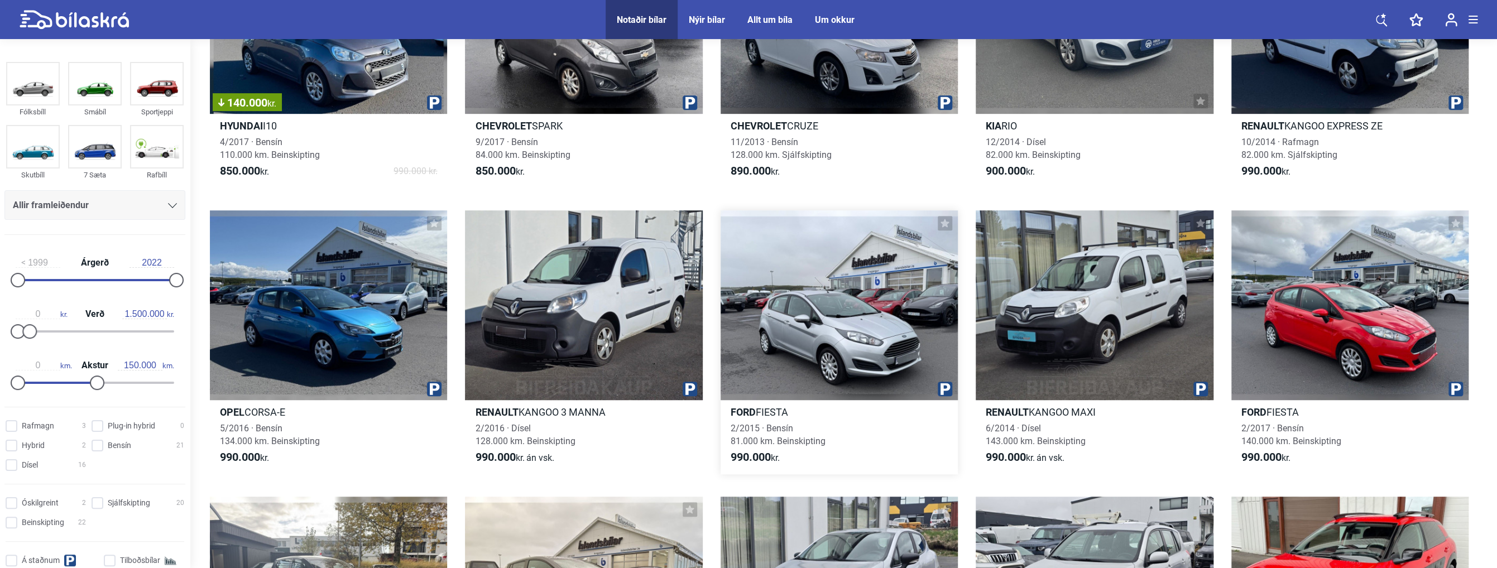
scroll to position [446, 0]
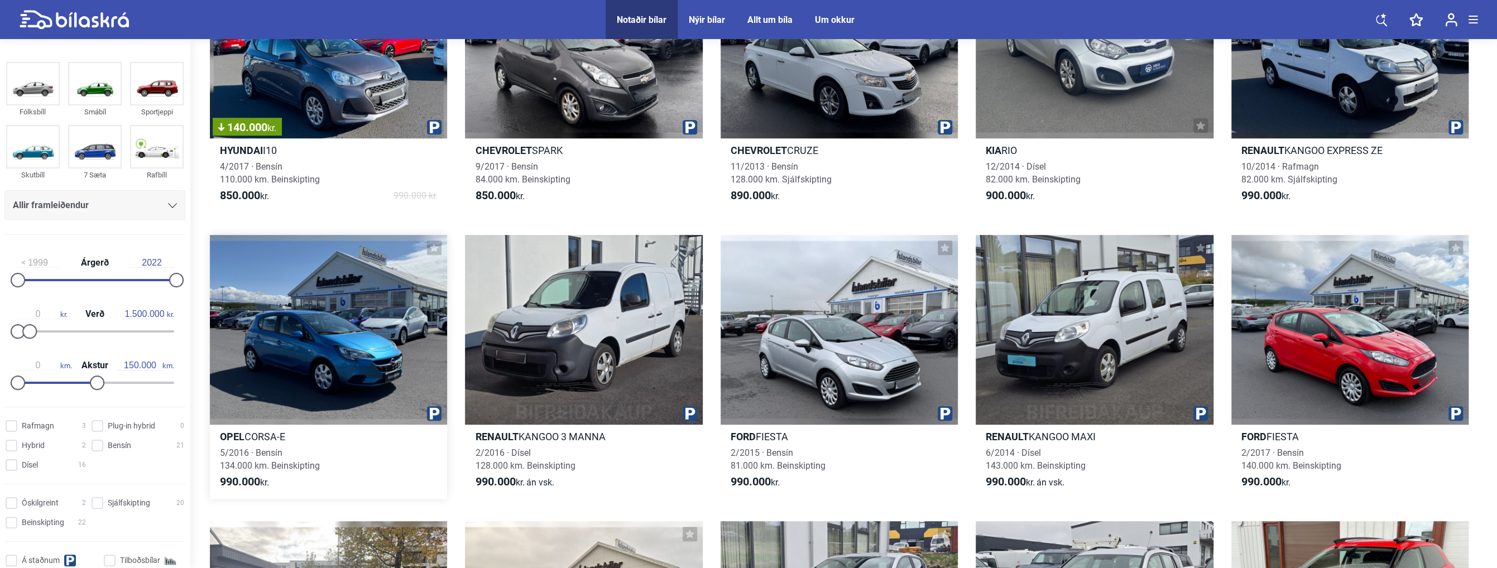
click at [308, 374] on div at bounding box center [328, 330] width 237 height 190
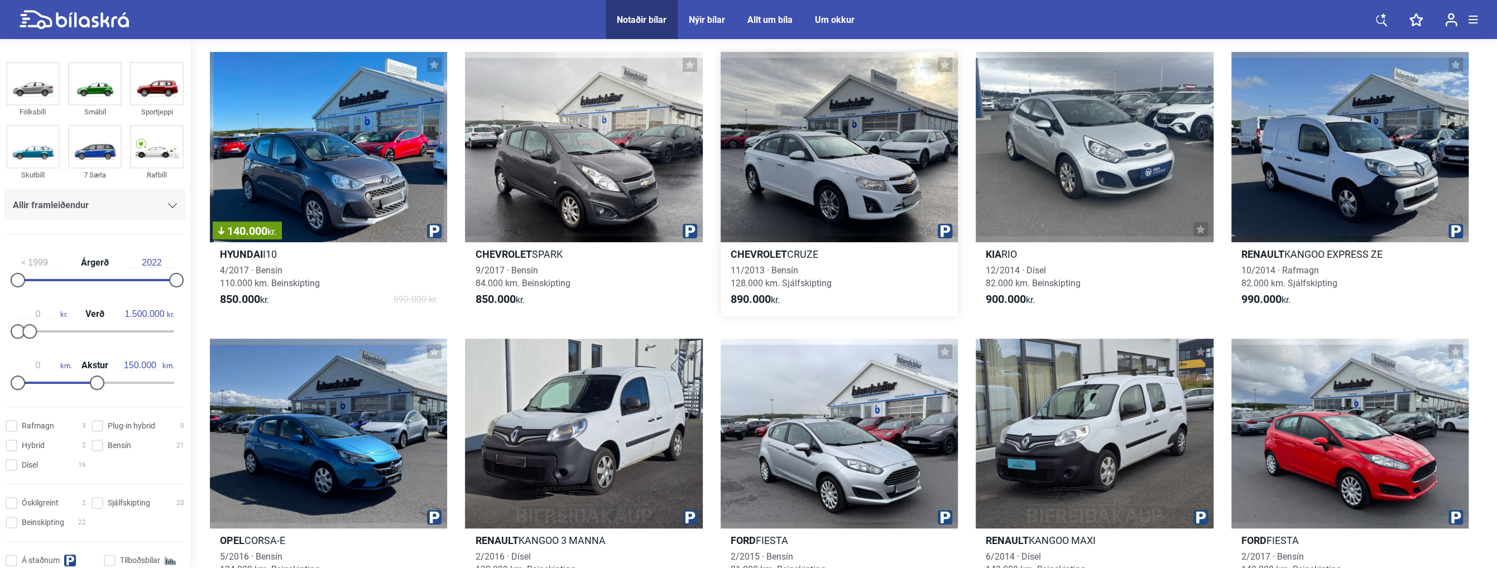
scroll to position [335, 0]
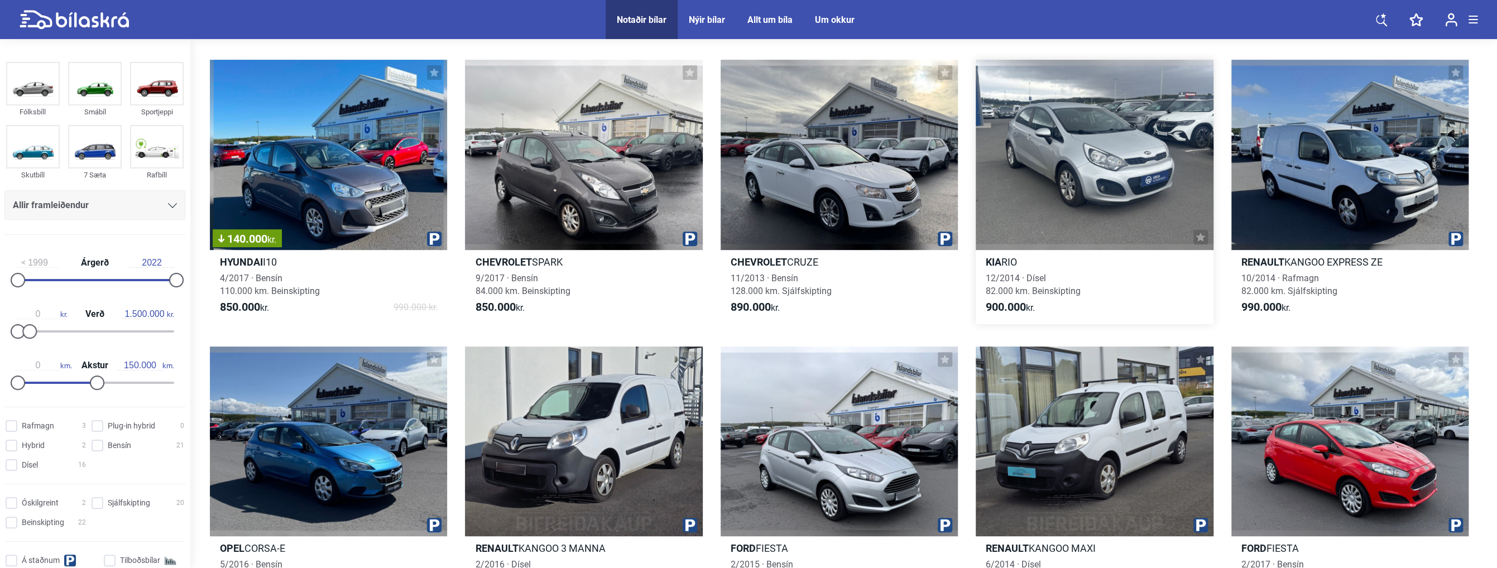
click at [1096, 184] on div at bounding box center [1094, 155] width 237 height 190
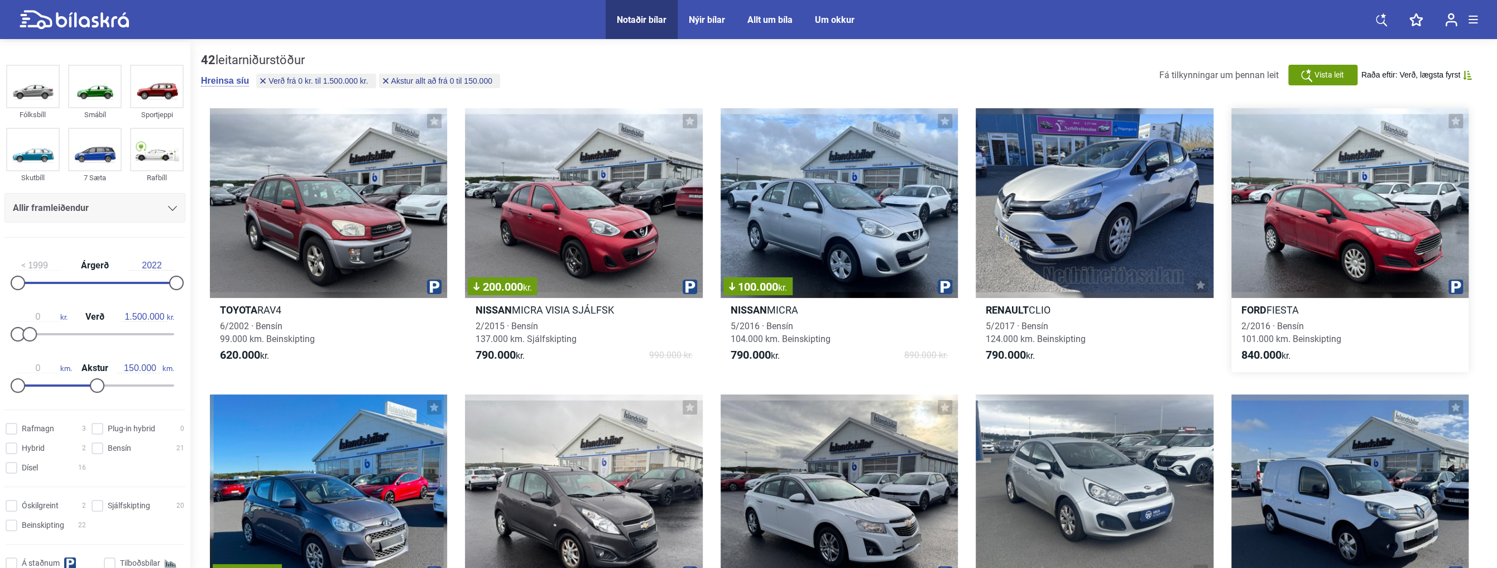
click at [1331, 236] on div at bounding box center [1349, 203] width 237 height 190
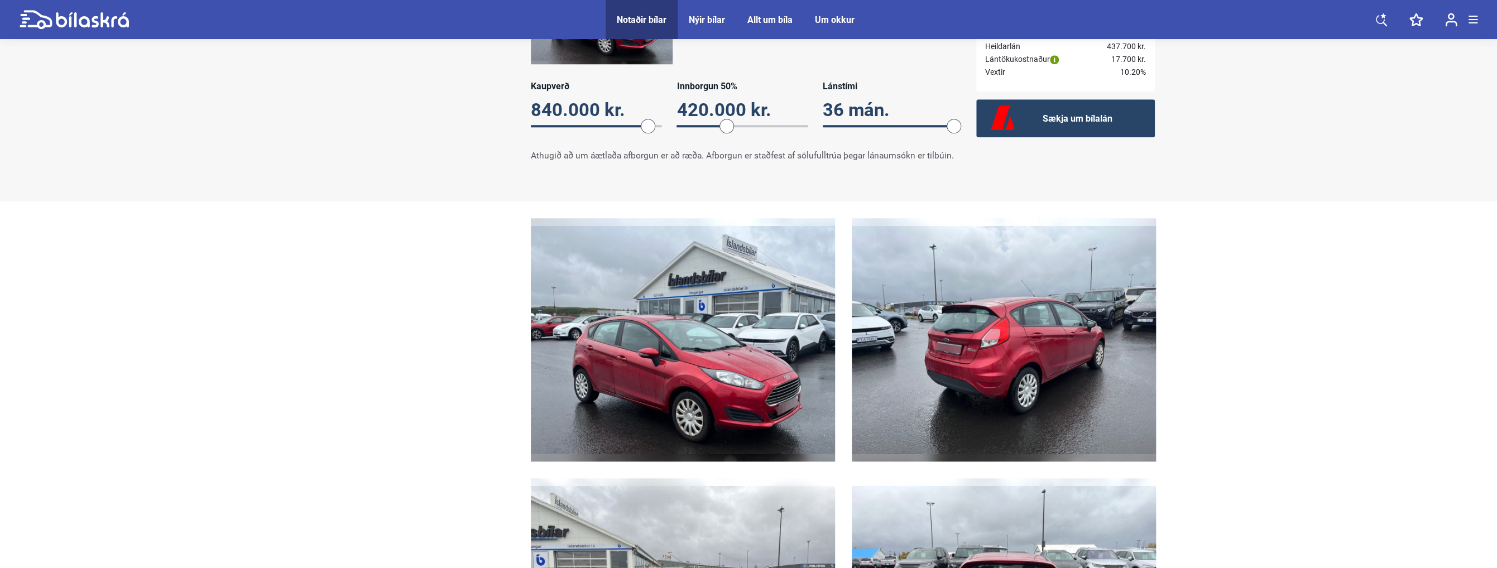
scroll to position [1005, 0]
